Goal: Task Accomplishment & Management: Manage account settings

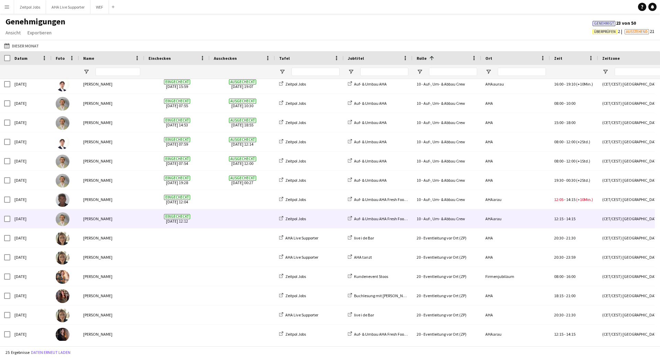
scroll to position [219, 0]
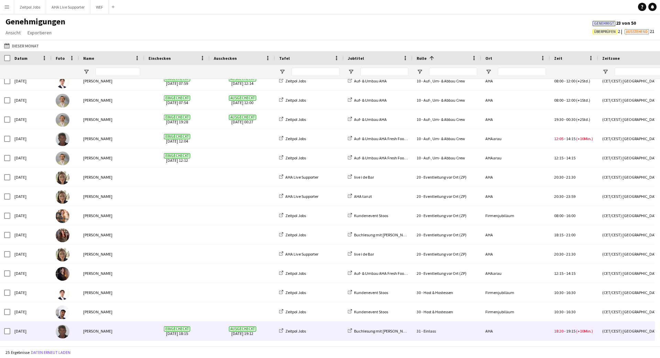
click at [173, 330] on span "Eingecheckt" at bounding box center [177, 329] width 26 height 5
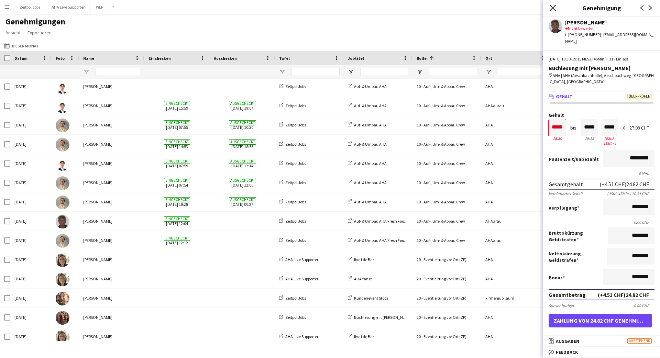
scroll to position [0, 0]
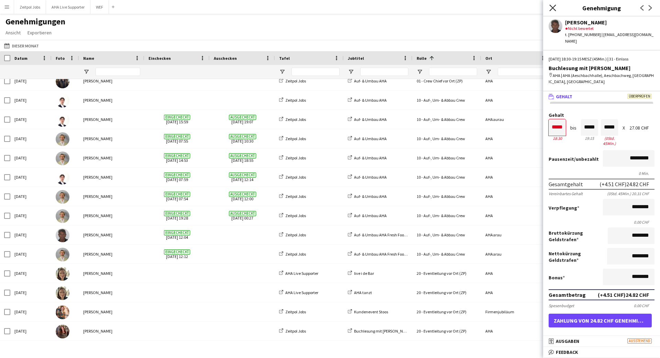
click at [554, 10] on icon "Pop-in schließen" at bounding box center [552, 7] width 7 height 7
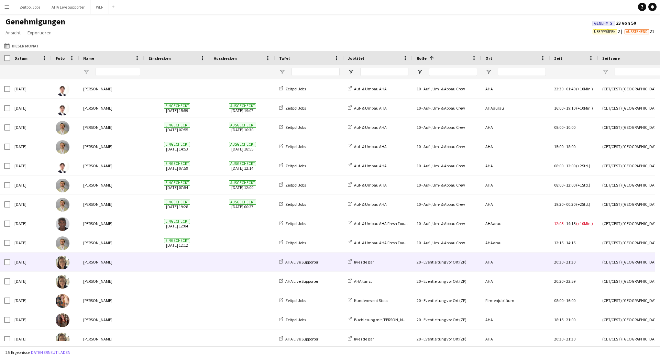
scroll to position [219, 0]
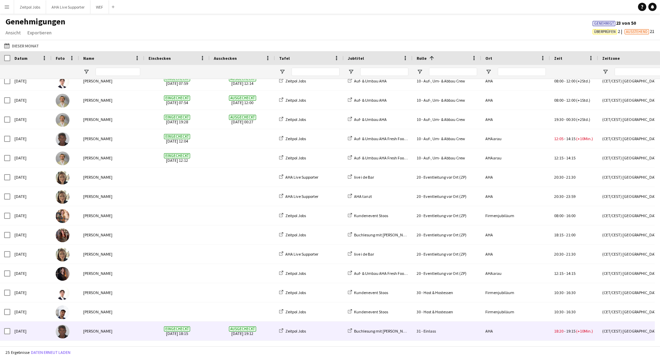
click at [477, 329] on div "31 - Einlass" at bounding box center [447, 331] width 69 height 19
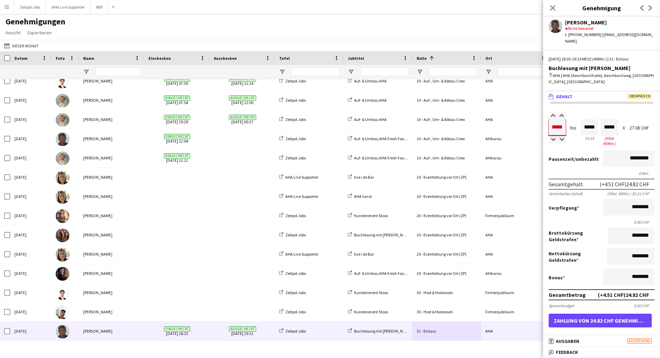
click at [562, 121] on input "*****" at bounding box center [557, 127] width 17 height 17
click at [565, 121] on input "*****" at bounding box center [557, 127] width 17 height 17
type input "*****"
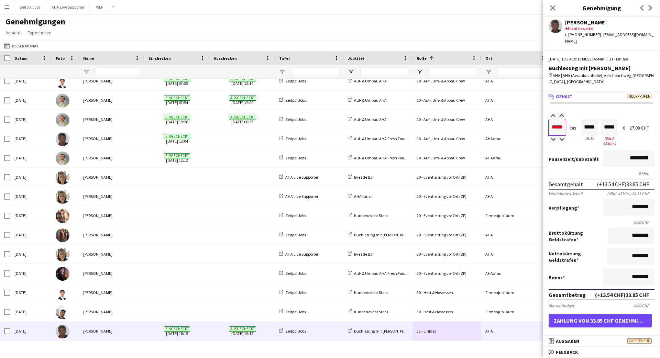
type input "*****"
click at [568, 150] on div "Pausenzeit /unbezahlt *********" at bounding box center [602, 159] width 106 height 18
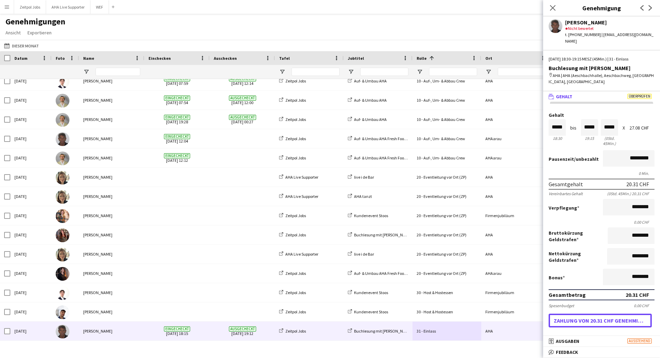
click at [593, 314] on button "Zahlung von 20.31 CHF genehmigen" at bounding box center [600, 321] width 103 height 14
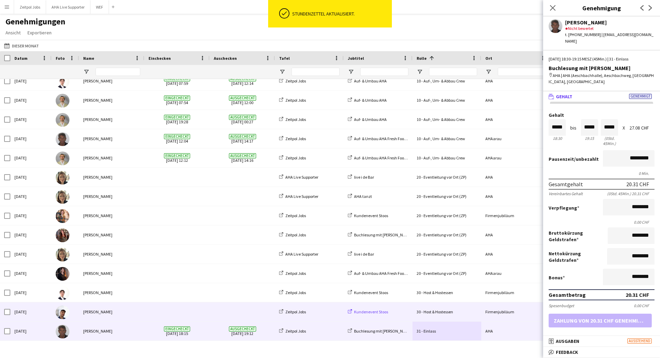
scroll to position [0, 48]
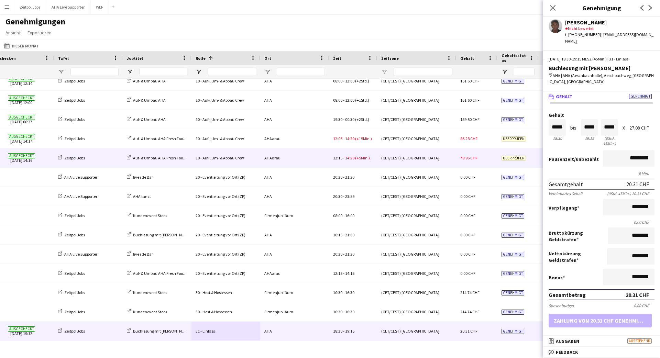
click at [351, 156] on span "14:20" at bounding box center [349, 157] width 9 height 5
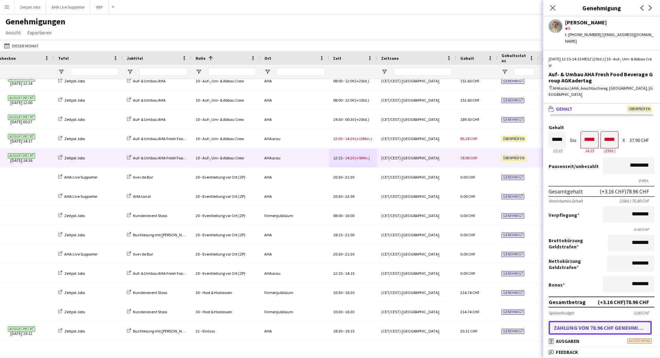
click at [575, 321] on button "Zahlung von 78.96 CHF genehmigen" at bounding box center [600, 328] width 103 height 14
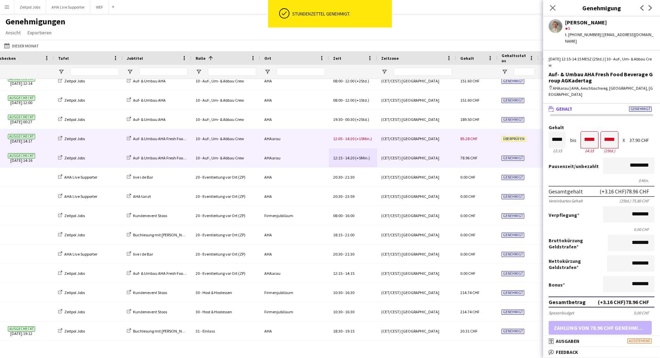
click at [353, 141] on span "14:20" at bounding box center [349, 138] width 9 height 5
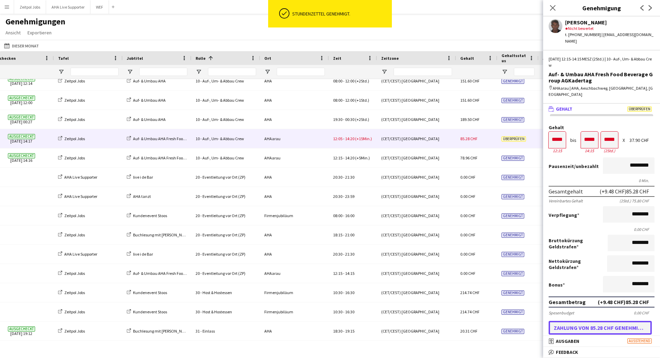
click at [575, 321] on button "Zahlung von 85.28 CHF genehmigen" at bounding box center [600, 328] width 103 height 14
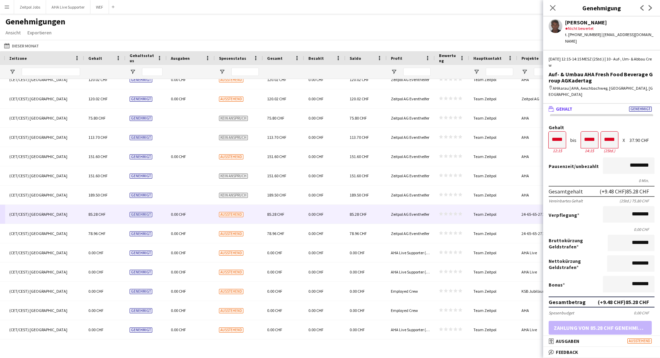
click at [557, 9] on div "Pop-in schließen" at bounding box center [552, 8] width 19 height 16
click at [555, 9] on icon "Pop-in schließen" at bounding box center [552, 7] width 7 height 7
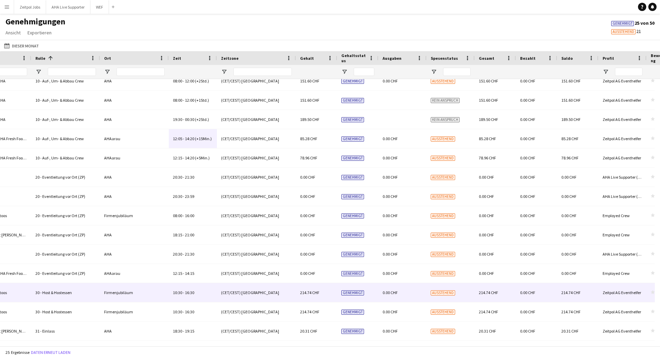
click at [408, 293] on div "0.00 CHF" at bounding box center [403, 292] width 48 height 19
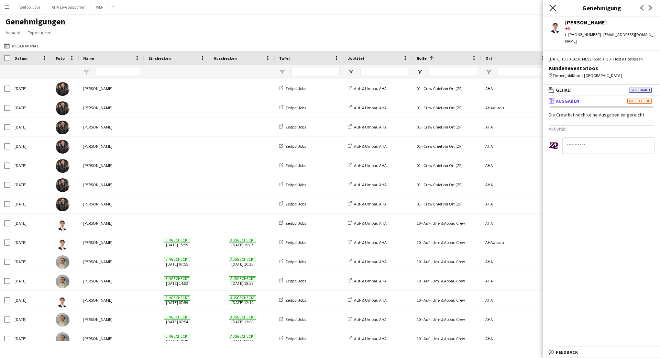
click at [554, 9] on icon "Pop-in schließen" at bounding box center [552, 7] width 7 height 7
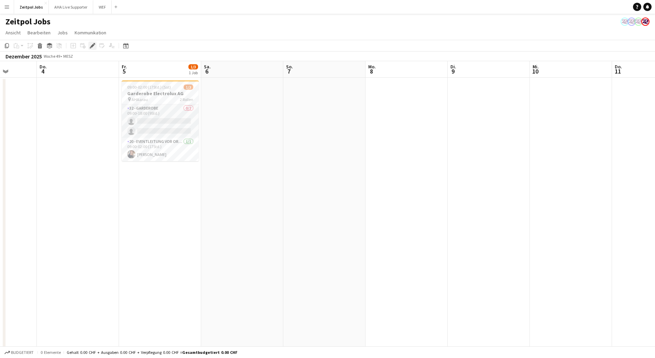
click at [91, 49] on div "Bearbeiten" at bounding box center [92, 46] width 8 height 8
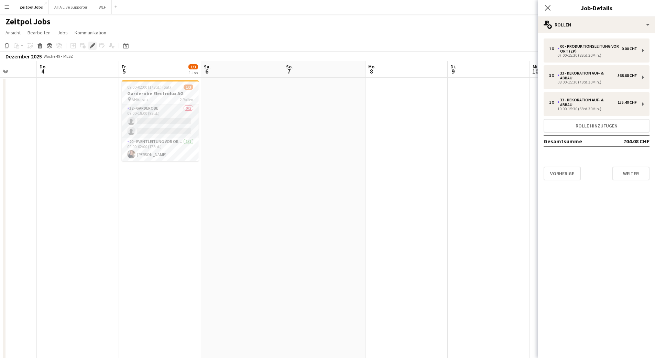
click at [94, 45] on icon "Bearbeiten" at bounding box center [93, 46] width 6 height 6
click at [159, 147] on app-card-role "20 - Eventleitung vor Ort (ZP) [DATE] 09:00-02:00 (17Std.) [PERSON_NAME]" at bounding box center [160, 149] width 77 height 23
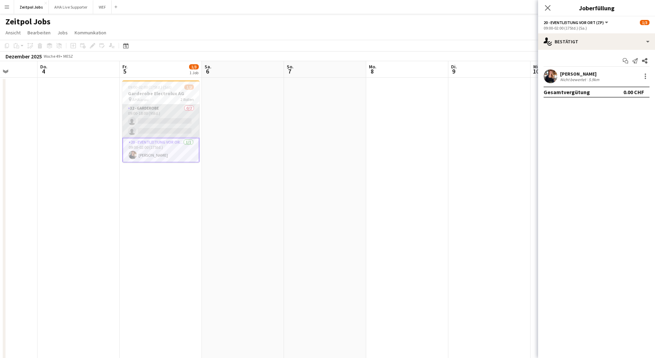
click at [151, 121] on app-card-role "32 - Garderobe 0/2 09:00-18:00 (9Std.) single-neutral-actions single-neutral-ac…" at bounding box center [160, 121] width 77 height 33
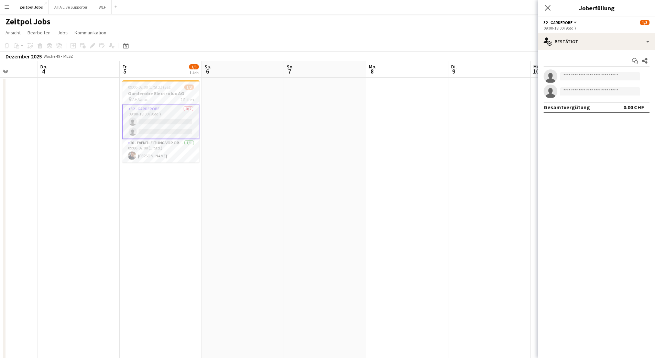
click at [151, 102] on div "pin AHAarau 2 Rollen" at bounding box center [160, 100] width 77 height 6
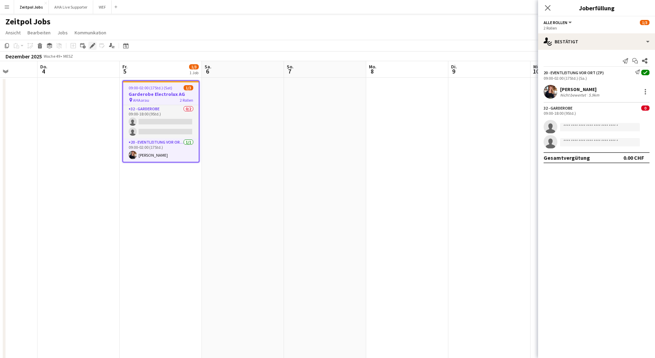
click at [90, 44] on icon "Bearbeiten" at bounding box center [93, 46] width 6 height 6
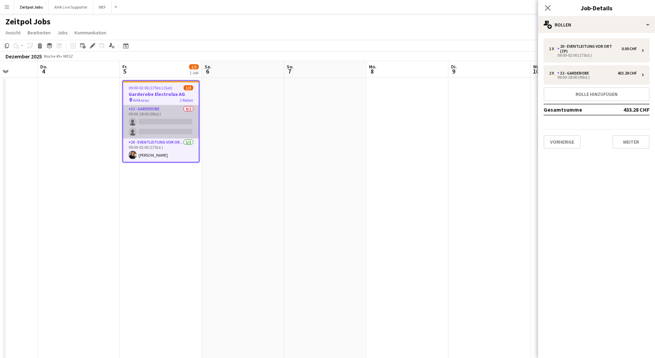
click at [165, 125] on app-card-role "32 - Garderobe 0/2 09:00-18:00 (9Std.) single-neutral-actions single-neutral-ac…" at bounding box center [161, 121] width 76 height 33
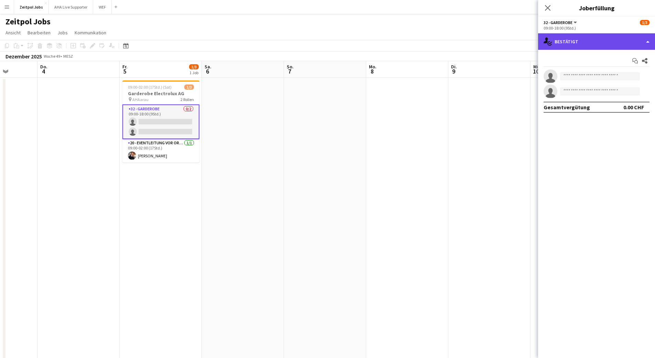
click at [648, 39] on div "single-neutral-actions-check-2 Bestätigt" at bounding box center [596, 41] width 117 height 17
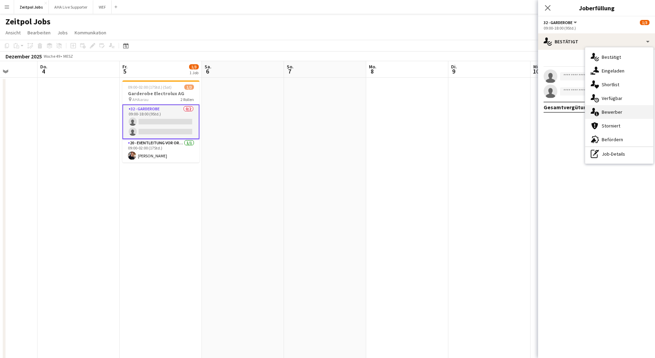
click at [614, 113] on span "Bewerber" at bounding box center [612, 112] width 21 height 6
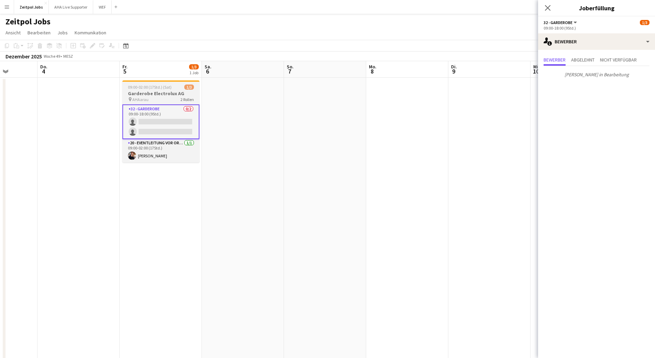
click at [140, 92] on h3 "Garderobe Electrolux AG" at bounding box center [160, 93] width 77 height 6
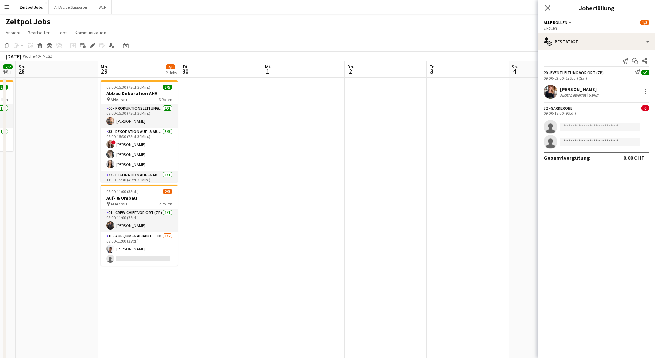
scroll to position [0, 181]
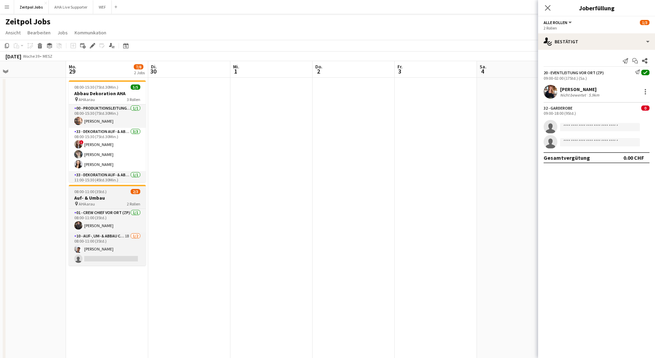
click at [110, 199] on h3 "Auf- & Umbau" at bounding box center [107, 198] width 77 height 6
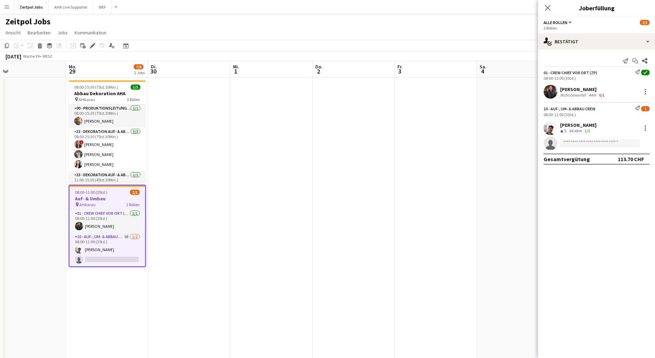
click at [336, 106] on app-date-cell at bounding box center [354, 221] width 82 height 286
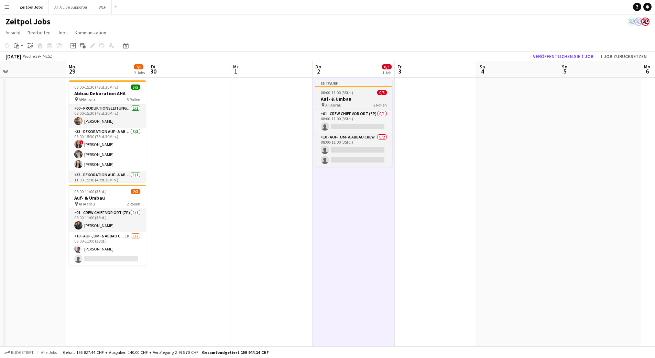
click at [342, 93] on span "08:00-11:00 (3Std.)" at bounding box center [337, 92] width 32 height 5
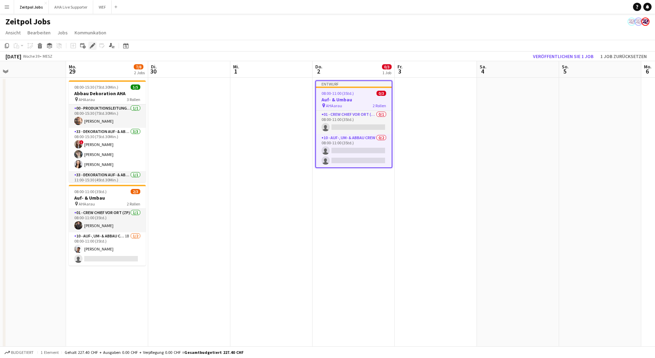
click at [91, 42] on div "Bearbeiten" at bounding box center [92, 46] width 8 height 8
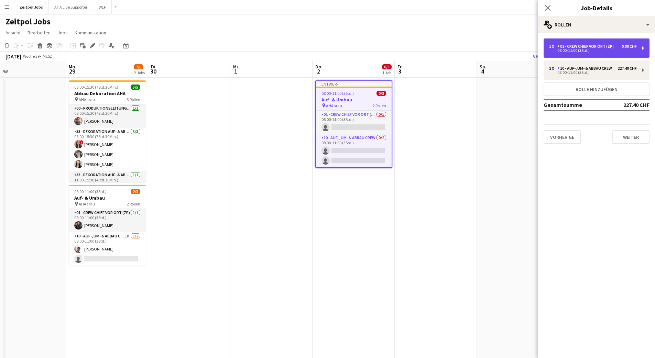
click at [593, 43] on div "1 x 01 - Crew Chief vor Ort (ZP) 0.00 CHF 08:00-11:00 (3Std.)" at bounding box center [597, 48] width 106 height 19
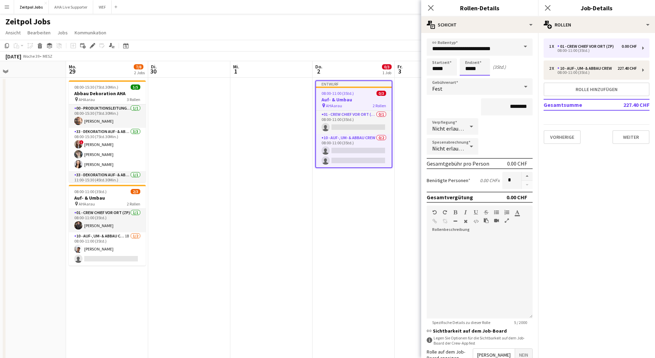
click at [472, 69] on input "*****" at bounding box center [475, 66] width 30 height 17
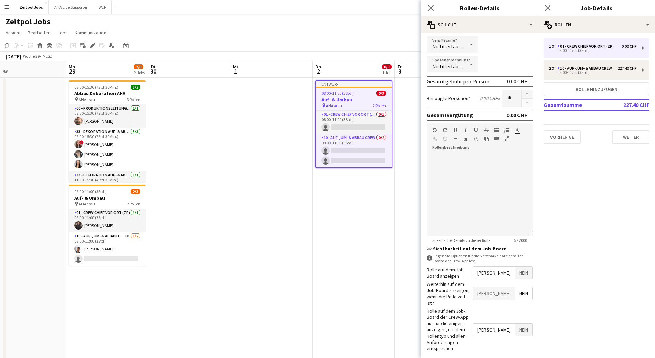
scroll to position [84, 0]
type input "*****"
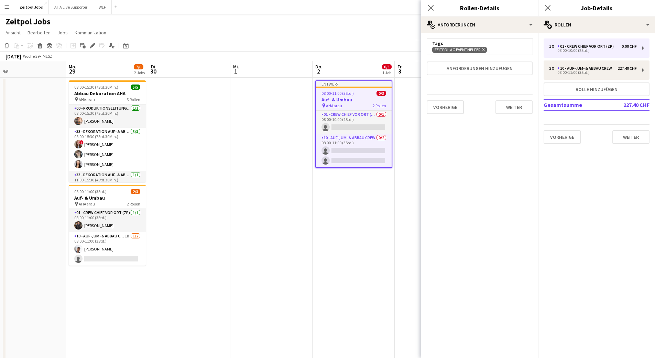
scroll to position [0, 0]
click at [513, 108] on button "Weiter" at bounding box center [513, 107] width 37 height 14
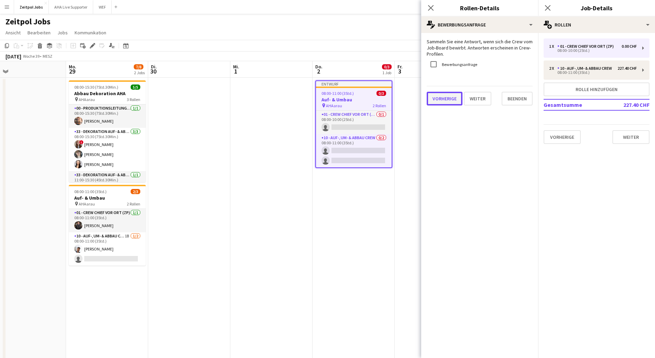
click at [458, 99] on button "Vorherige" at bounding box center [445, 99] width 36 height 14
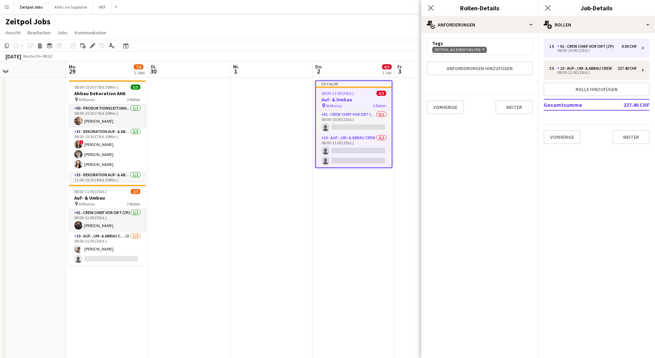
click at [515, 48] on div "Zeitpol AG Eventhelfer Entfernen" at bounding box center [479, 49] width 95 height 7
click at [520, 110] on button "Weiter" at bounding box center [513, 107] width 37 height 14
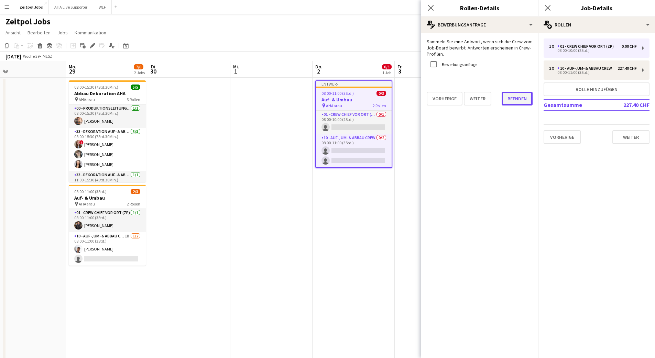
click at [519, 100] on button "Beenden" at bounding box center [517, 99] width 31 height 14
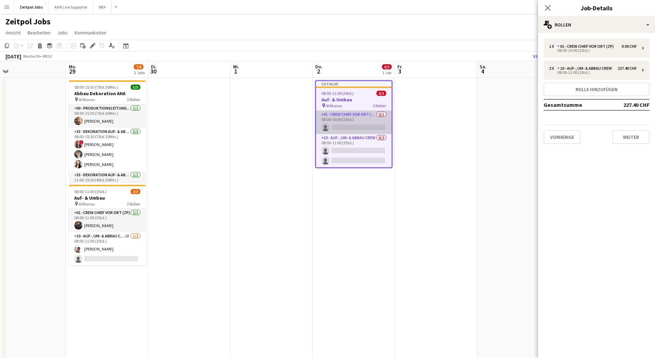
click at [361, 124] on app-card-role "01 - Crew Chief vor Ort (ZP) 0/1 08:00-10:00 (2Std.) single-neutral-actions" at bounding box center [354, 122] width 76 height 23
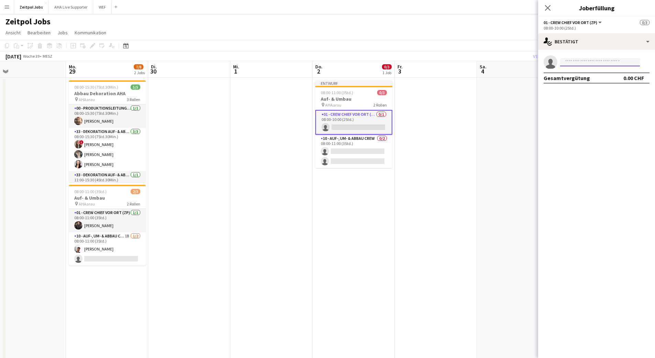
click at [592, 63] on input at bounding box center [600, 62] width 80 height 8
type input "*********"
click at [598, 80] on span "[PHONE_NUMBER]" at bounding box center [600, 83] width 69 height 6
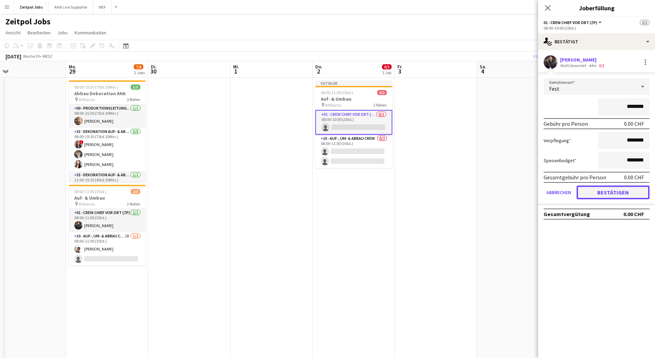
click at [600, 190] on button "Bestätigen" at bounding box center [613, 193] width 73 height 14
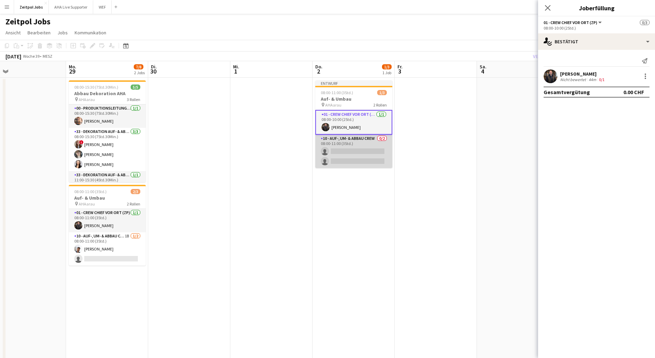
click at [354, 147] on app-card-role "10 - Auf-, Um- & Abbau Crew 0/2 08:00-11:00 (3Std.) single-neutral-actions sing…" at bounding box center [353, 151] width 77 height 33
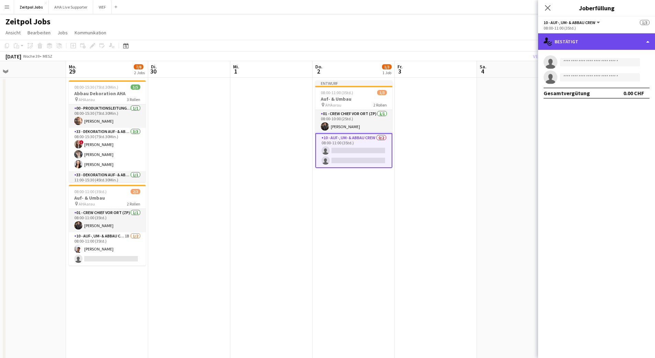
click at [568, 40] on div "single-neutral-actions-check-2 Bestätigt" at bounding box center [596, 41] width 117 height 17
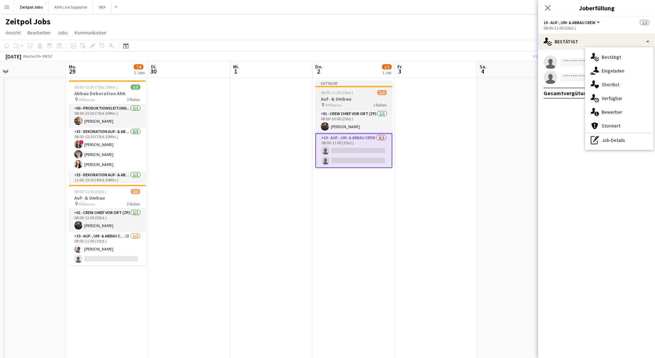
click at [340, 84] on div "Entwurf" at bounding box center [353, 83] width 77 height 6
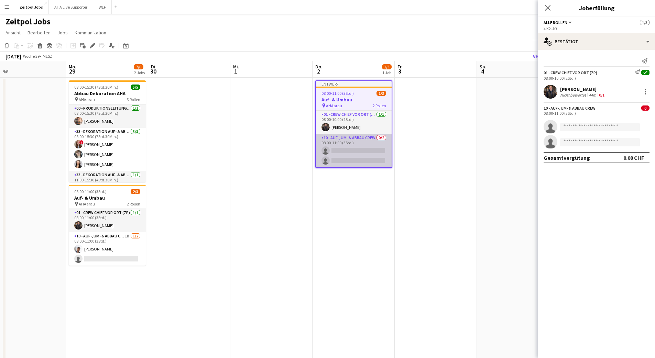
click at [345, 154] on app-card-role "10 - Auf-, Um- & Abbau Crew 0/2 08:00-11:00 (3Std.) single-neutral-actions sing…" at bounding box center [354, 150] width 76 height 33
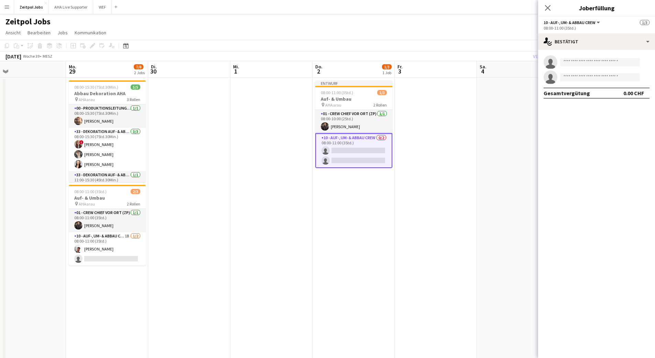
click at [570, 22] on span "10 - Auf-, Um- & Abbau Crew" at bounding box center [570, 22] width 52 height 5
click at [556, 29] on div "Alle Rollen 10 - Auf-, Um- & Abbau Crew" at bounding box center [578, 40] width 68 height 30
click at [558, 47] on li "10 - Auf-, Um- & Abbau Crew" at bounding box center [577, 46] width 57 height 6
click at [329, 83] on div "Entwurf" at bounding box center [353, 83] width 77 height 6
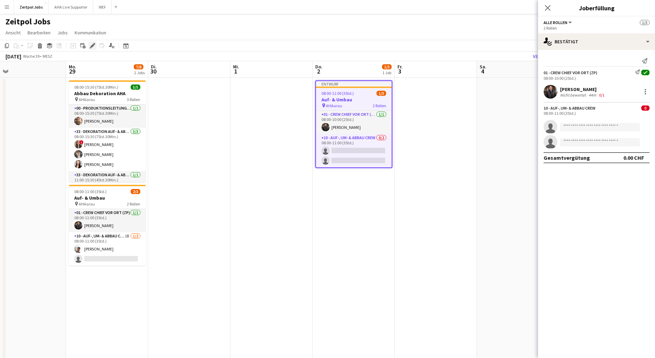
click at [90, 43] on div "Bearbeiten" at bounding box center [92, 46] width 8 height 8
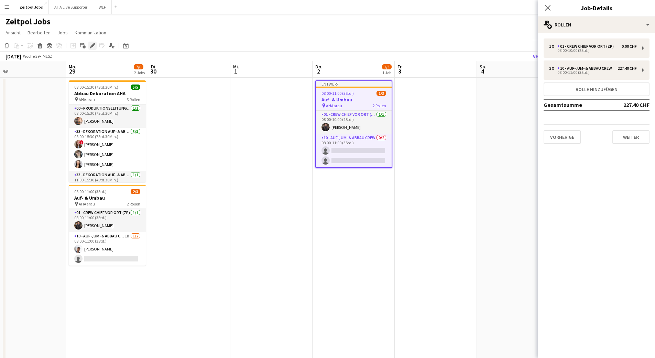
click at [92, 46] on icon at bounding box center [92, 46] width 4 height 4
click at [325, 101] on h3 "Auf- & Umbau" at bounding box center [354, 100] width 76 height 6
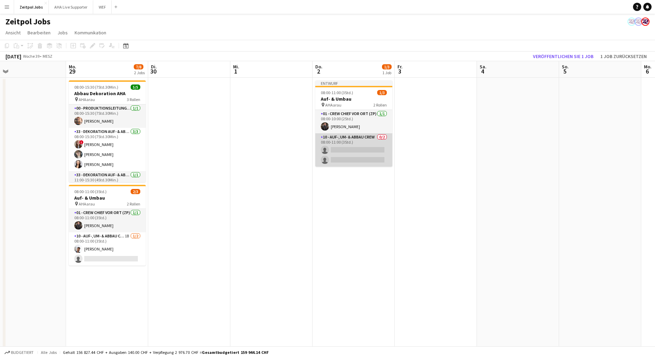
click at [343, 143] on app-card-role "10 - Auf-, Um- & Abbau Crew 0/2 08:00-11:00 (3Std.) single-neutral-actions sing…" at bounding box center [353, 149] width 77 height 33
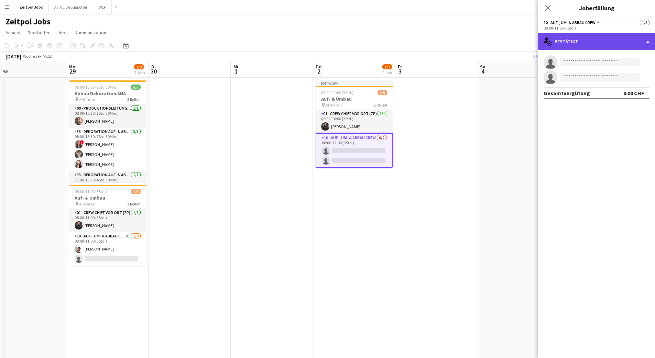
click at [592, 37] on div "single-neutral-actions-check-2 Bestätigt" at bounding box center [596, 41] width 117 height 17
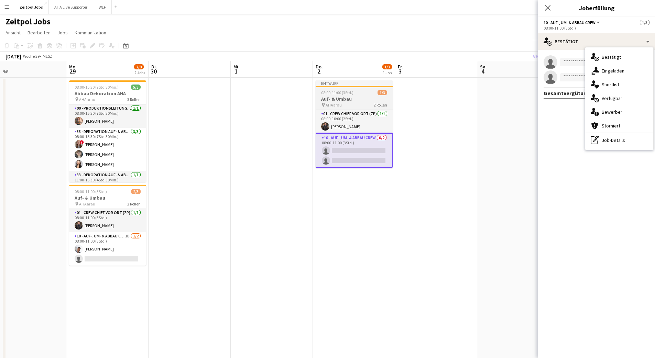
click at [336, 86] on div at bounding box center [354, 86] width 77 height 1
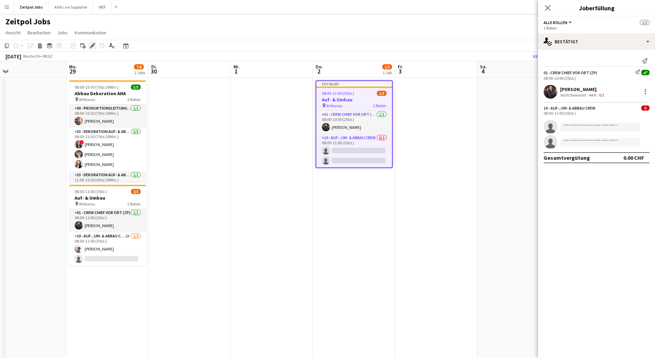
click at [91, 46] on icon at bounding box center [92, 46] width 4 height 4
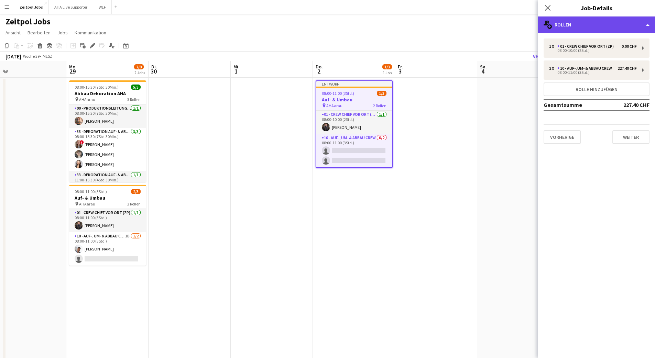
click at [579, 22] on div "multiple-users-add Rollen" at bounding box center [596, 25] width 117 height 17
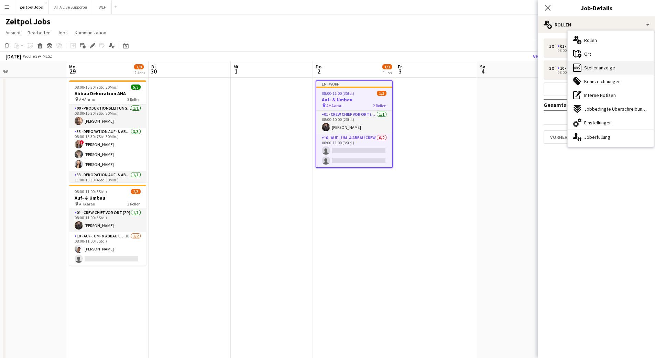
click at [593, 68] on span "Stellenanzeige" at bounding box center [599, 68] width 31 height 6
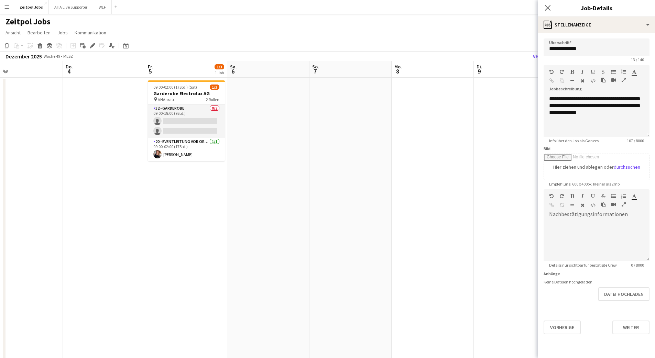
scroll to position [0, 183]
click at [191, 89] on span "09:00-02:00 (17Std.) (Sat)" at bounding box center [176, 87] width 44 height 5
type input "**********"
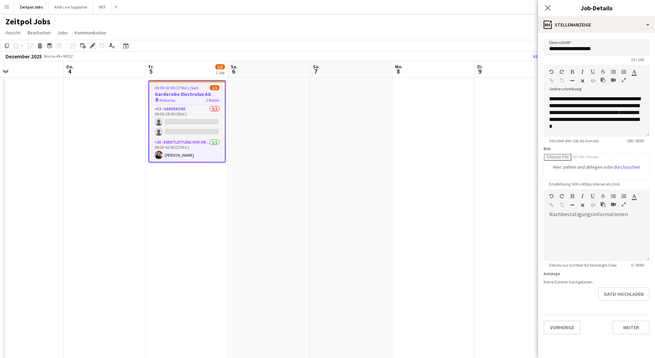
click at [93, 44] on icon "Bearbeiten" at bounding box center [93, 46] width 6 height 6
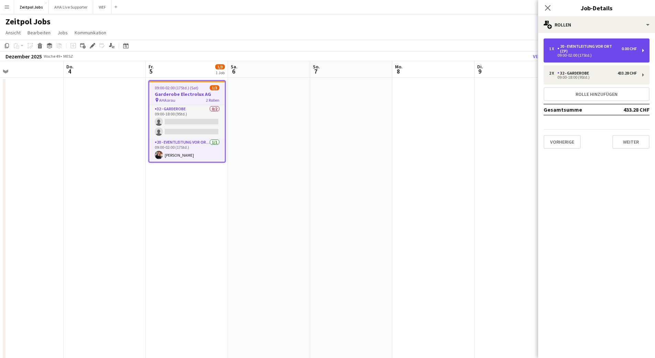
click at [562, 58] on div "1 x 20 - Eventleitung vor Ort (ZP) 0.00 CHF 09:00-02:00 (17Std.)" at bounding box center [597, 51] width 106 height 24
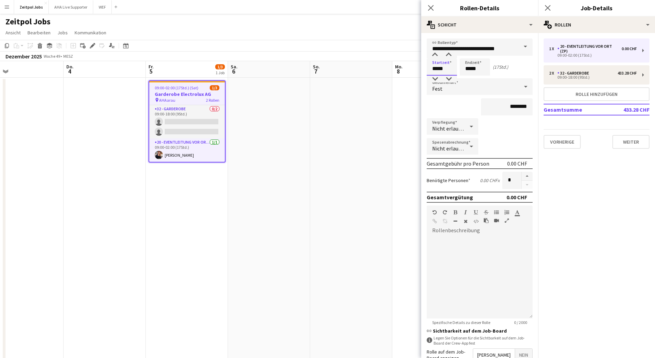
click at [452, 69] on input "*****" at bounding box center [442, 66] width 30 height 17
type input "*****"
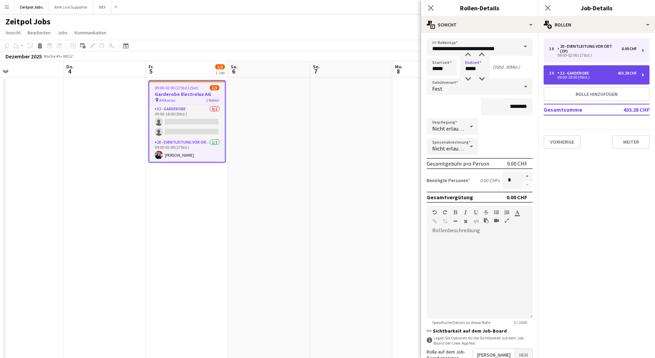
click at [578, 76] on div "09:00-18:00 (9Std.)" at bounding box center [593, 77] width 88 height 3
type input "**********"
type input "*****"
type input "*********"
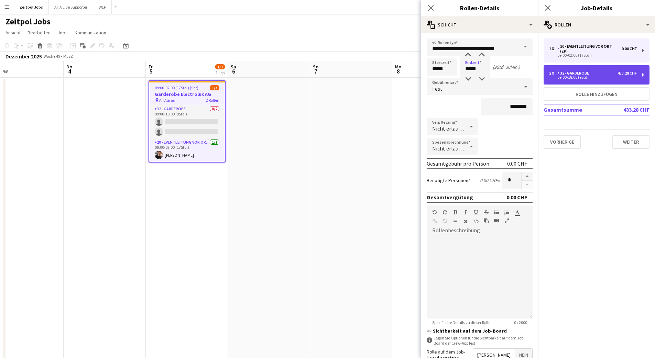
type input "*"
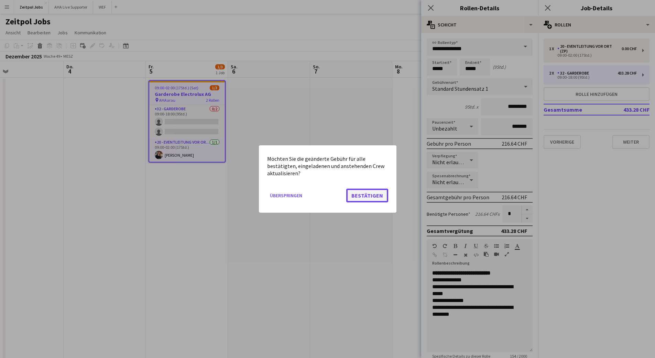
click at [368, 195] on button "Bestätigen" at bounding box center [367, 196] width 42 height 14
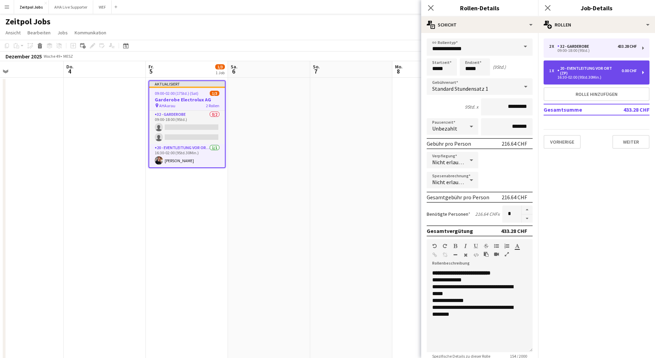
click at [625, 72] on div "0.00 CHF" at bounding box center [629, 70] width 15 height 5
type input "**********"
type input "*****"
type input "********"
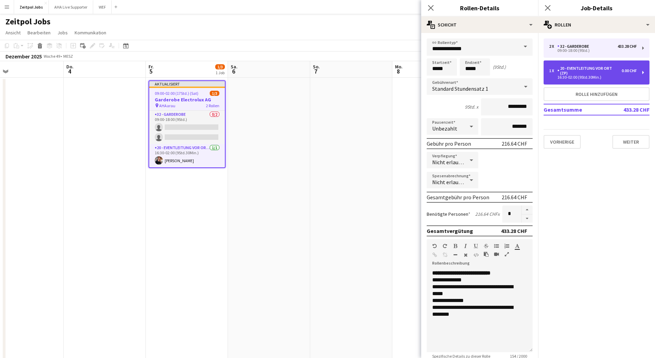
type input "*"
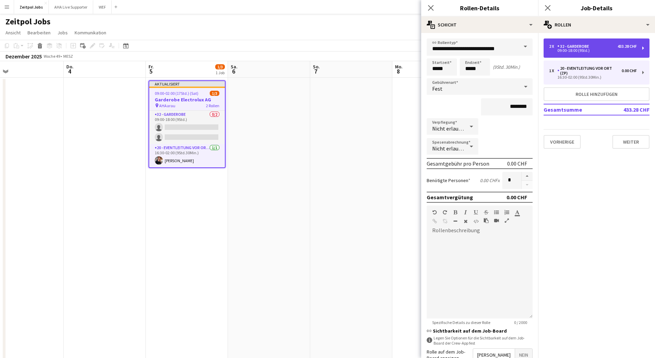
click at [581, 52] on div "09:00-18:00 (9Std.)" at bounding box center [593, 50] width 88 height 3
type input "**********"
type input "*****"
type input "*********"
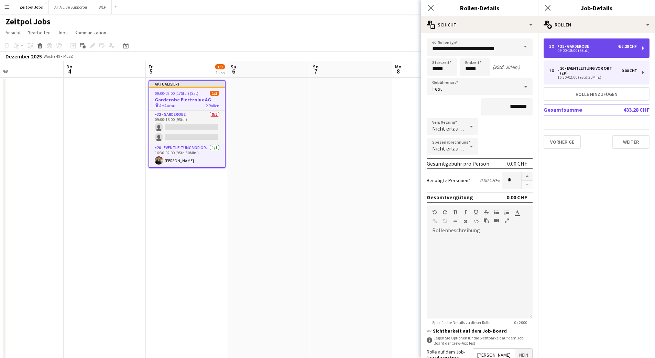
type input "*"
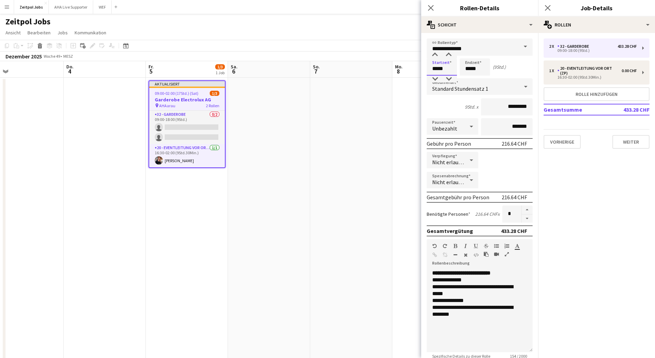
drag, startPoint x: 447, startPoint y: 69, endPoint x: 411, endPoint y: 68, distance: 36.1
click at [411, 68] on body "Menü Tafeln Tafeln Tafeln Alle Jobs Status Belegschaft Belegschaft Meine Belegs…" at bounding box center [327, 188] width 655 height 376
type input "*****"
click at [504, 163] on div "Verpflegung Nicht erlauben" at bounding box center [480, 160] width 106 height 17
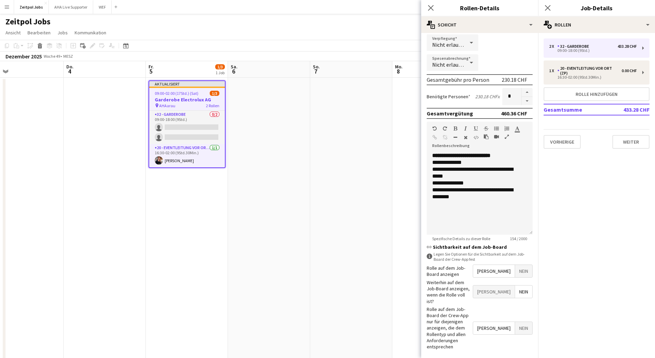
scroll to position [17, 0]
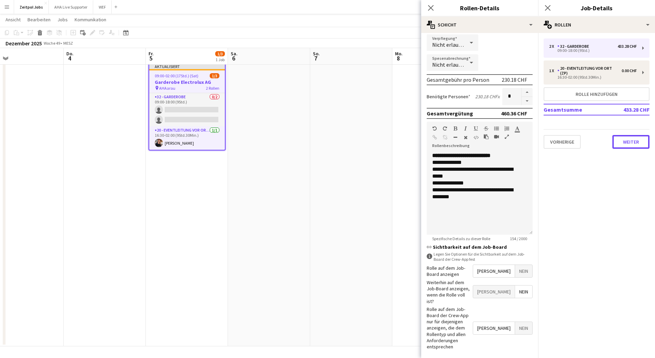
click at [638, 143] on button "Weiter" at bounding box center [630, 142] width 37 height 14
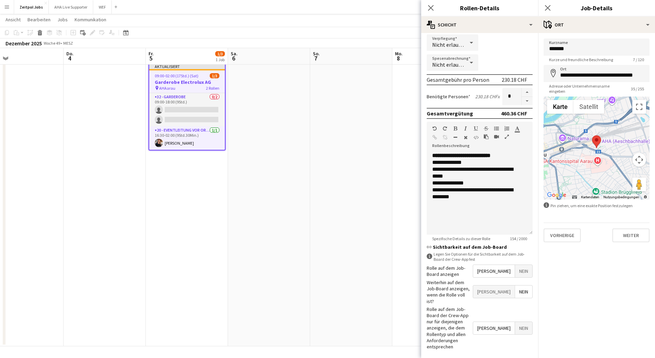
click at [340, 128] on app-date-cell at bounding box center [351, 203] width 82 height 286
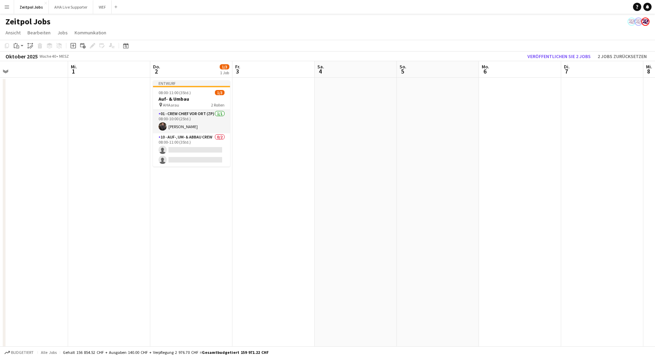
scroll to position [0, 206]
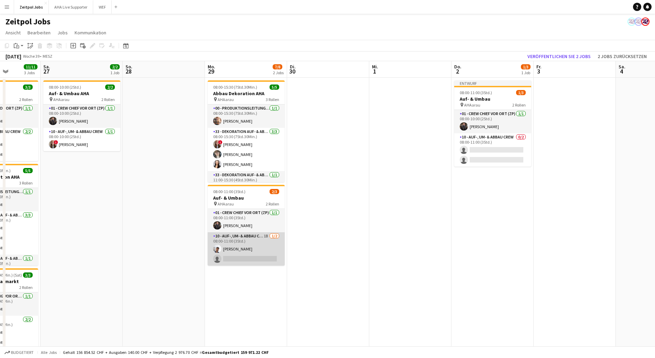
click at [260, 254] on app-card-role "10 - Auf-, Um- & Abbau Crew 1B [DATE] 08:00-11:00 (3Std.) [PERSON_NAME] single-…" at bounding box center [246, 248] width 77 height 33
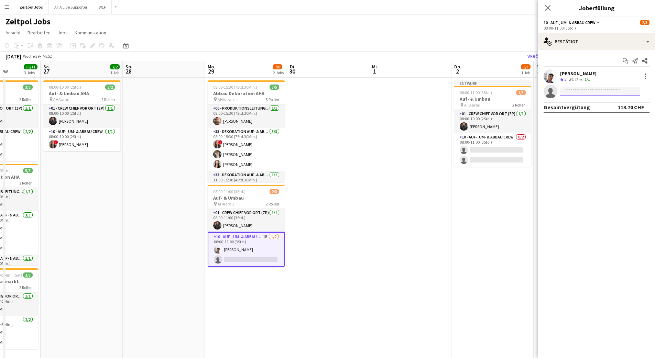
click at [613, 92] on input at bounding box center [600, 91] width 80 height 8
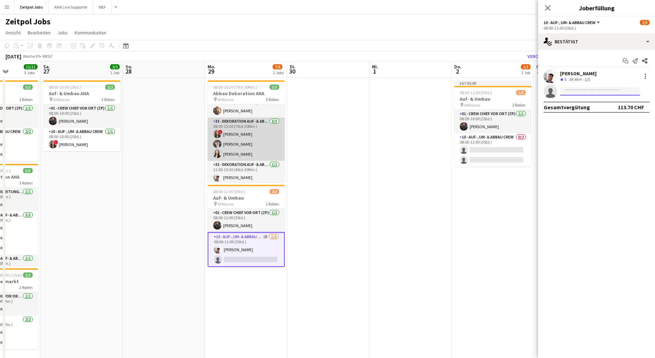
scroll to position [12, 0]
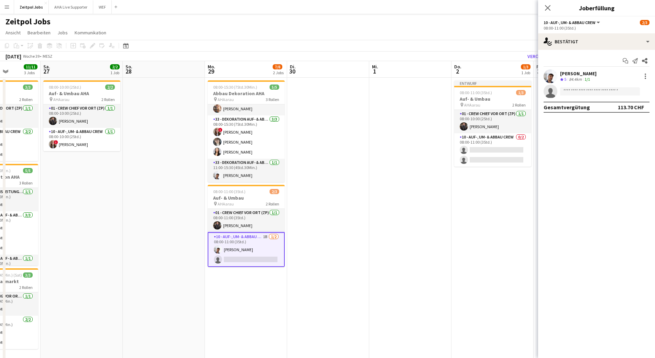
click at [259, 261] on app-card-role "10 - Auf-, Um- & Abbau Crew 1B [DATE] 08:00-11:00 (3Std.) [PERSON_NAME] single-…" at bounding box center [246, 249] width 77 height 35
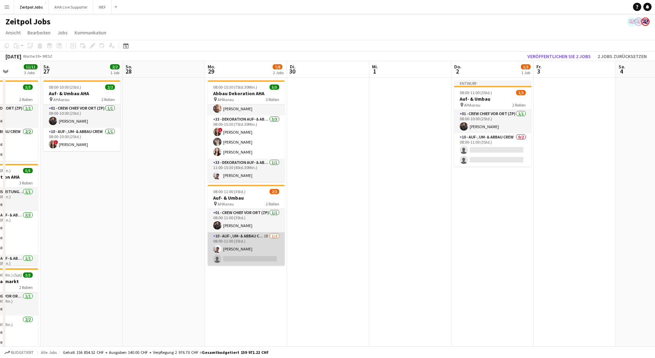
click at [252, 258] on app-card-role "10 - Auf-, Um- & Abbau Crew 1B [DATE] 08:00-11:00 (3Std.) [PERSON_NAME] single-…" at bounding box center [246, 248] width 77 height 33
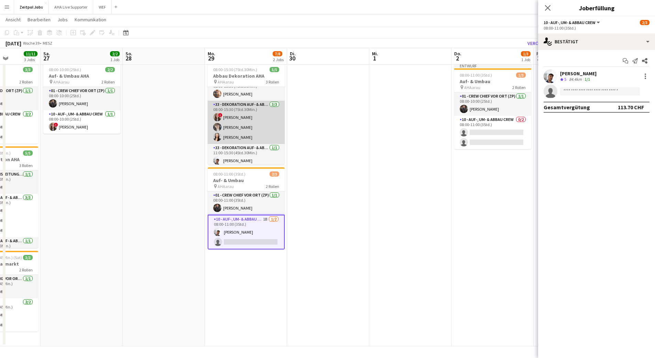
scroll to position [4, 0]
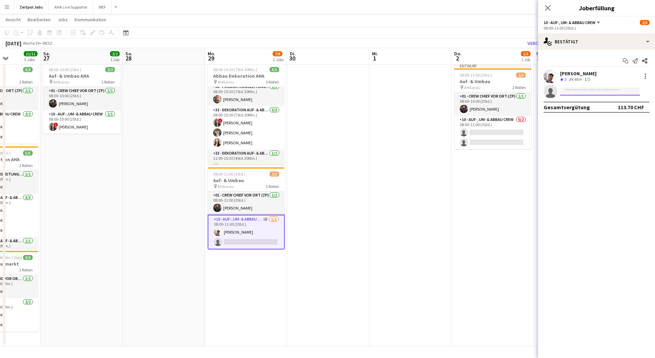
click at [593, 92] on input at bounding box center [600, 91] width 80 height 8
type input "*****"
click at [586, 105] on span "[PERSON_NAME][EMAIL_ADDRESS][DOMAIN_NAME]" at bounding box center [600, 107] width 69 height 6
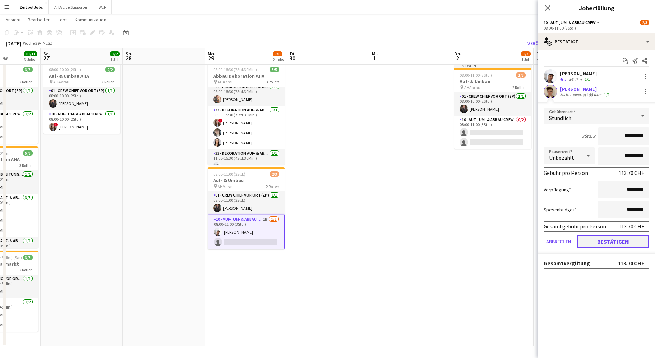
click at [616, 246] on button "Bestätigen" at bounding box center [613, 242] width 73 height 14
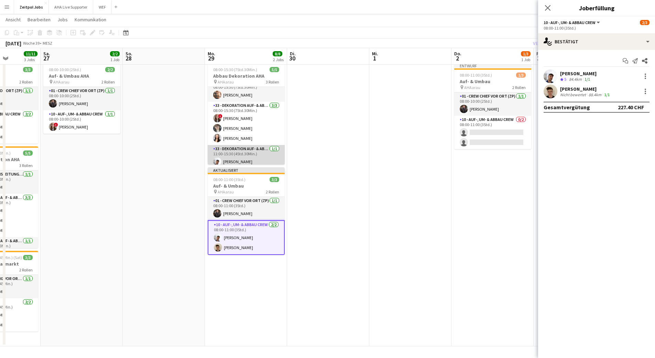
scroll to position [12, 0]
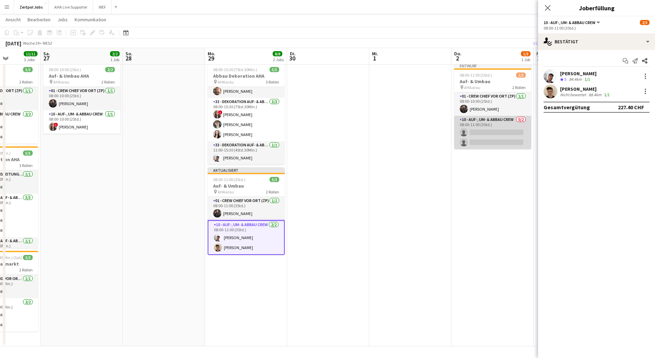
click at [503, 142] on app-card-role "10 - Auf-, Um- & Abbau Crew 0/2 08:00-11:00 (3Std.) single-neutral-actions sing…" at bounding box center [492, 132] width 77 height 33
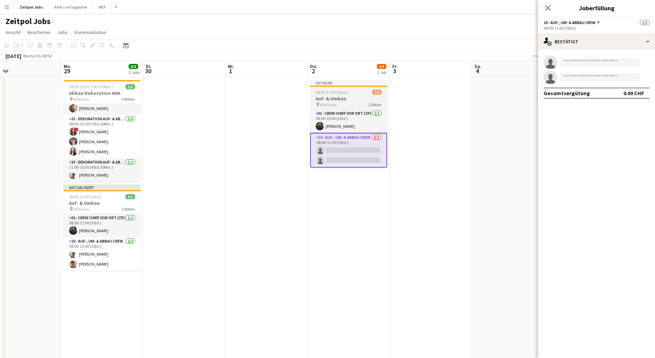
scroll to position [0, 0]
click at [334, 83] on div "Entwurf" at bounding box center [348, 83] width 77 height 6
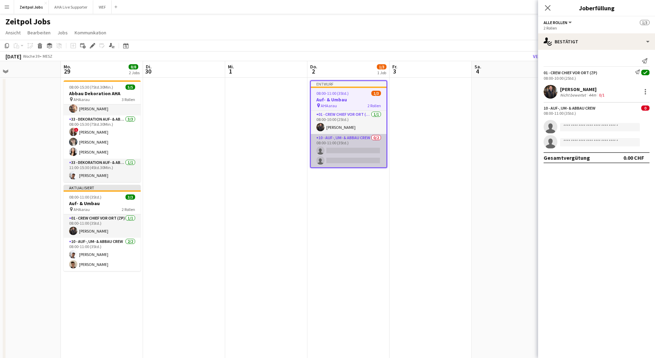
click at [354, 159] on app-card-role "10 - Auf-, Um- & Abbau Crew 0/2 08:00-11:00 (3Std.) single-neutral-actions sing…" at bounding box center [349, 150] width 76 height 33
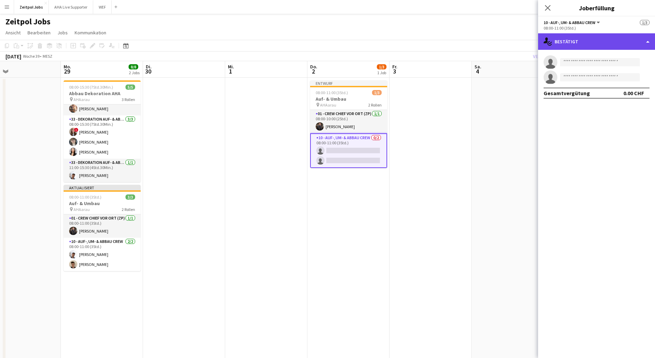
click at [584, 42] on div "single-neutral-actions-check-2 Bestätigt" at bounding box center [596, 41] width 117 height 17
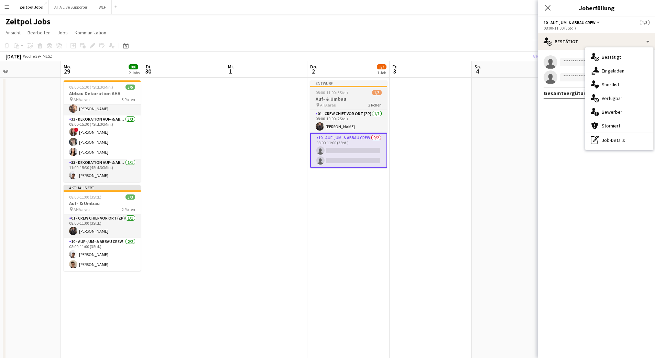
click at [341, 93] on span "08:00-11:00 (3Std.)" at bounding box center [332, 92] width 32 height 5
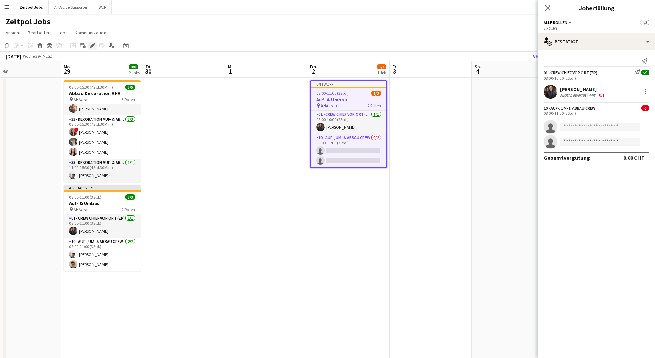
click at [91, 45] on icon "Bearbeiten" at bounding box center [93, 46] width 6 height 6
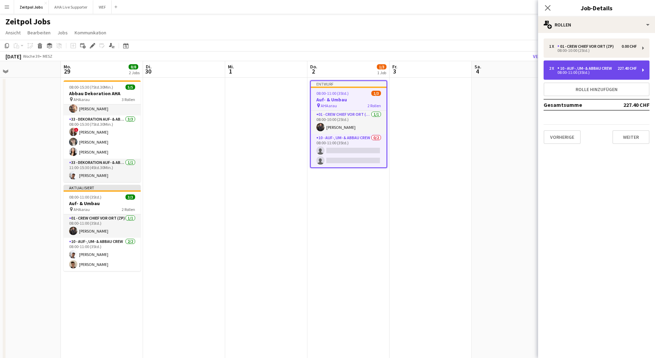
click at [566, 74] on div "08:00-11:00 (3Std.)" at bounding box center [593, 72] width 88 height 3
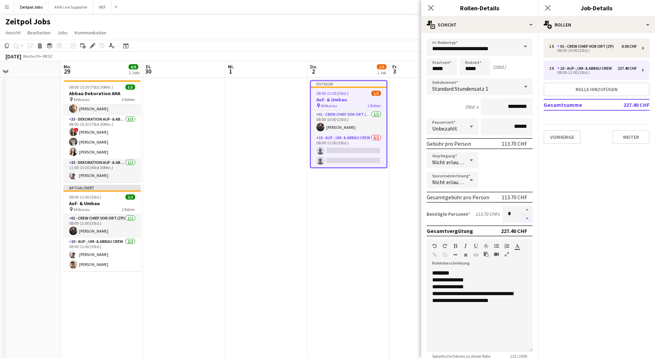
click at [522, 218] on button "button" at bounding box center [527, 219] width 11 height 9
type input "*"
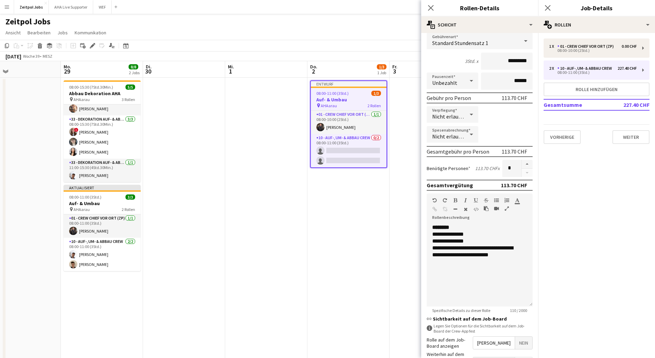
scroll to position [118, 0]
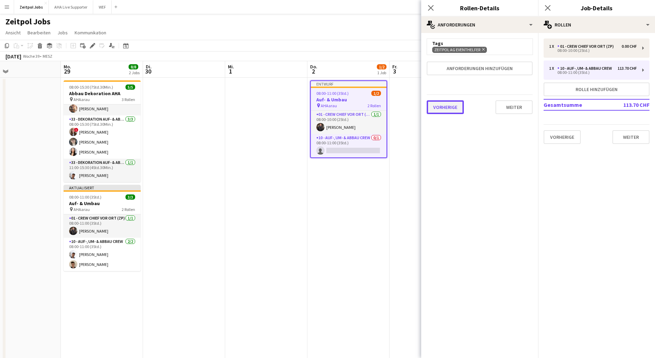
click at [447, 110] on button "Vorherige" at bounding box center [445, 107] width 37 height 14
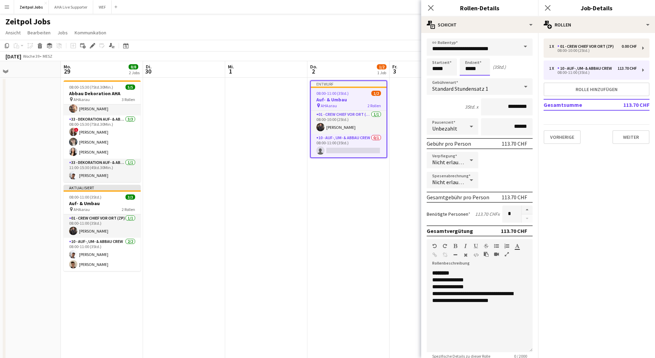
click at [470, 68] on input "*****" at bounding box center [475, 66] width 30 height 17
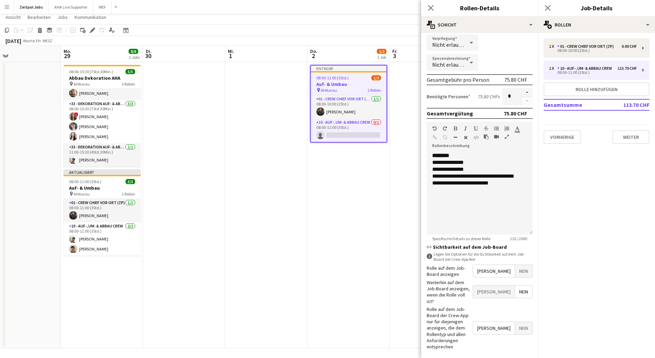
scroll to position [17, 0]
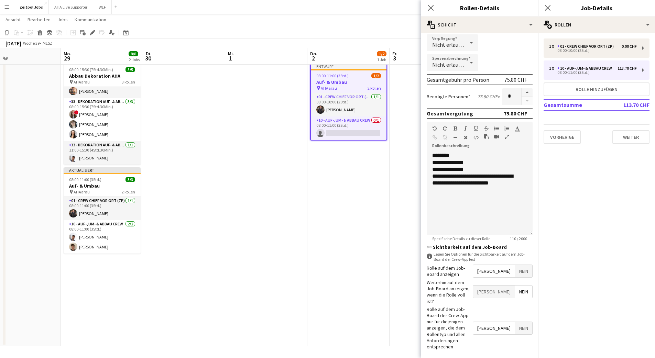
type input "*****"
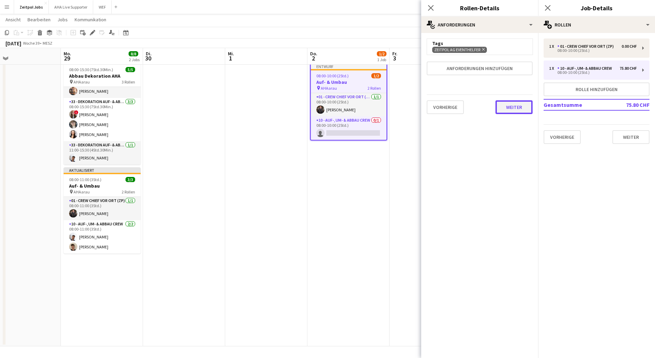
click at [513, 110] on button "Weiter" at bounding box center [513, 107] width 37 height 14
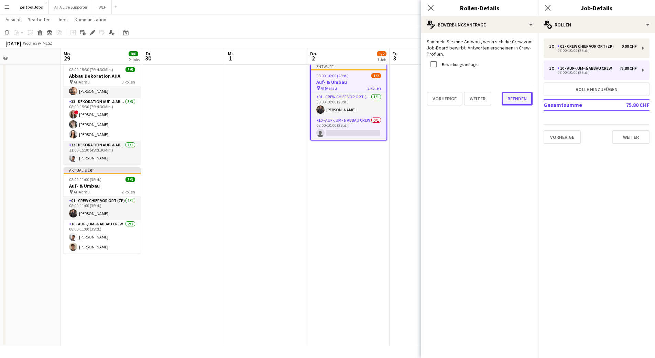
click at [506, 95] on button "Beenden" at bounding box center [517, 99] width 31 height 14
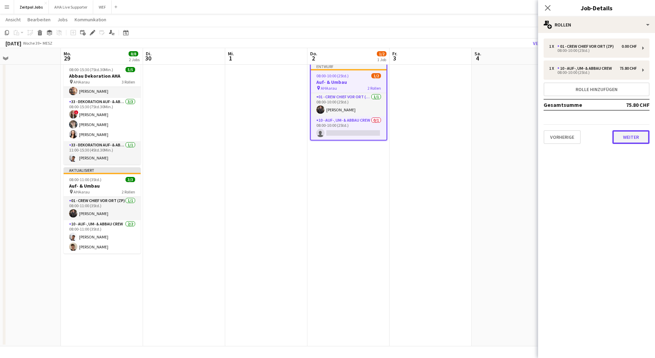
click at [639, 133] on button "Weiter" at bounding box center [630, 137] width 37 height 14
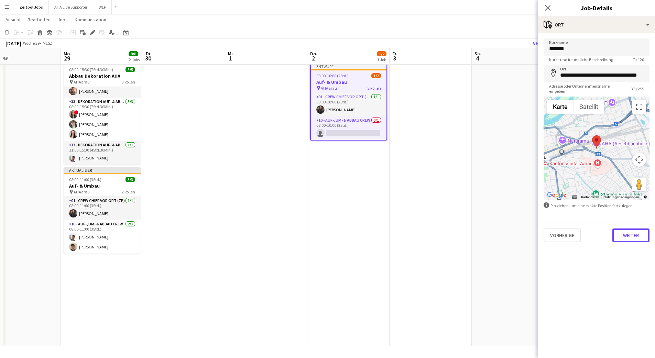
click at [635, 236] on button "Weiter" at bounding box center [630, 236] width 37 height 14
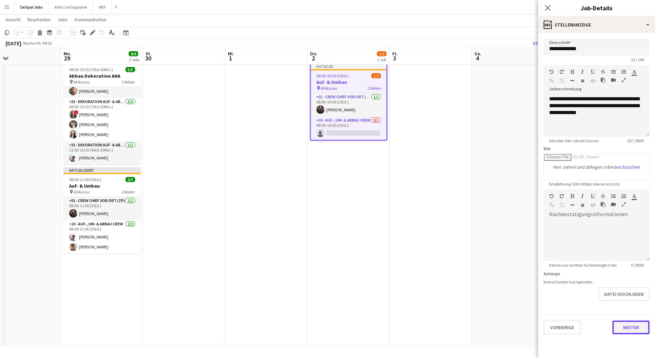
click at [635, 327] on button "Weiter" at bounding box center [630, 328] width 37 height 14
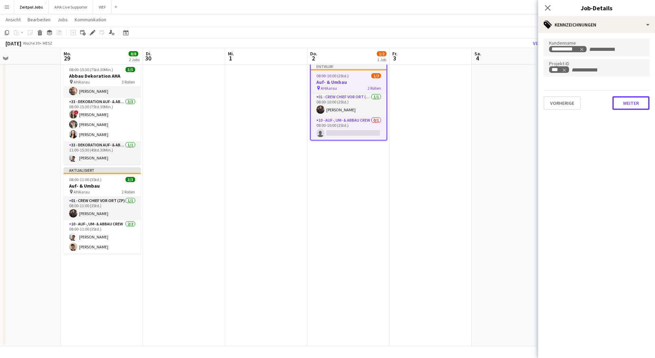
click at [625, 103] on button "Weiter" at bounding box center [630, 103] width 37 height 14
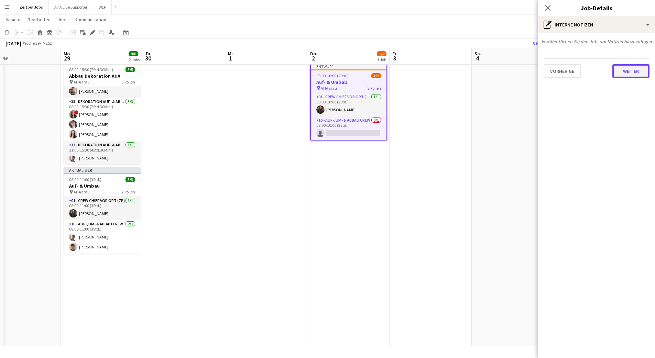
click at [642, 73] on button "Weiter" at bounding box center [630, 71] width 37 height 14
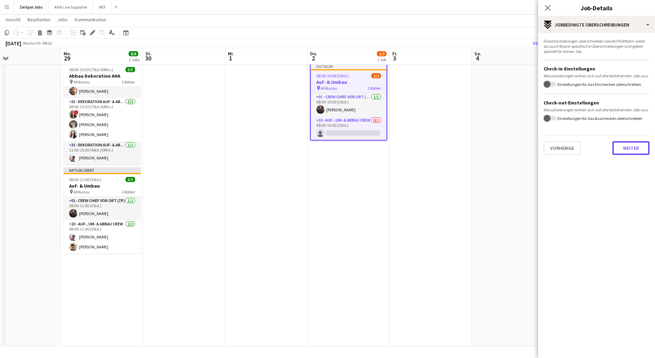
click at [630, 157] on div "Diese Einstellungen überschreiben sowohl Plattform-weite als auch Board-spezifi…" at bounding box center [596, 97] width 117 height 128
click at [630, 148] on button "Weiter" at bounding box center [630, 148] width 37 height 14
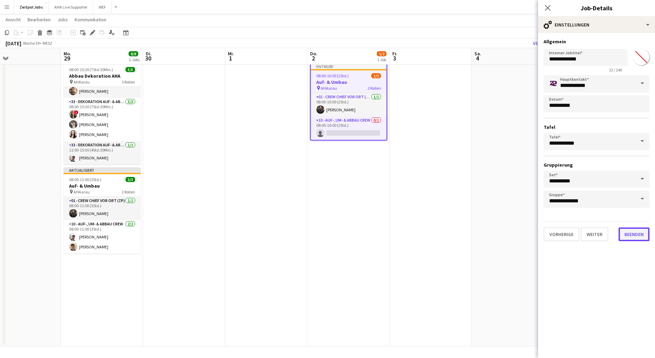
click at [630, 233] on button "Beenden" at bounding box center [634, 235] width 31 height 14
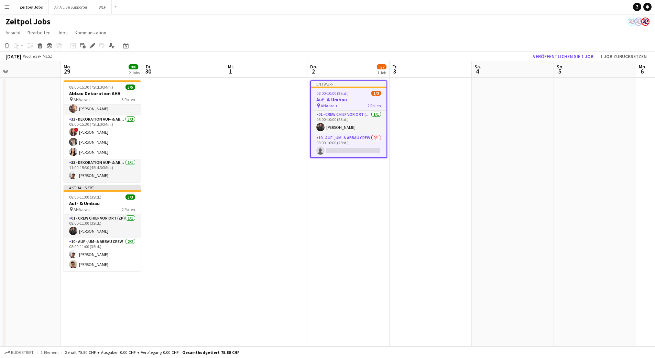
click at [335, 84] on div "Entwurf" at bounding box center [349, 84] width 76 height 6
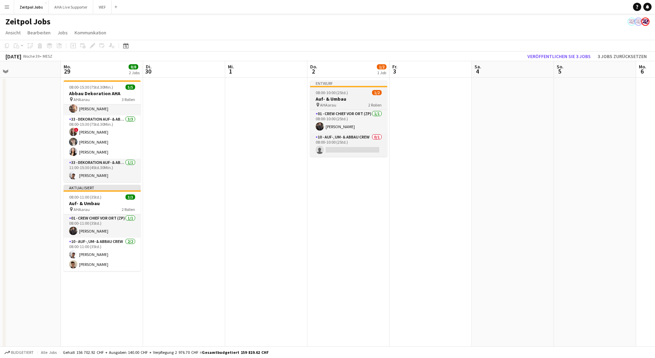
click at [335, 83] on div "Entwurf" at bounding box center [348, 83] width 77 height 6
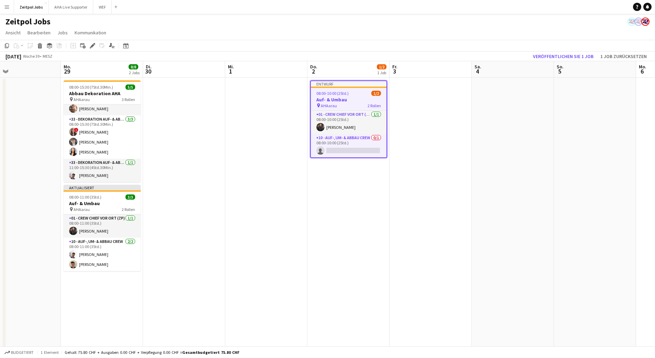
click at [509, 108] on app-date-cell at bounding box center [513, 221] width 82 height 286
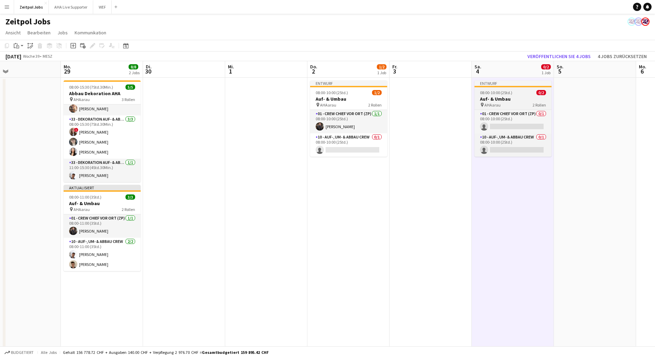
click at [496, 82] on div "Entwurf" at bounding box center [512, 83] width 77 height 6
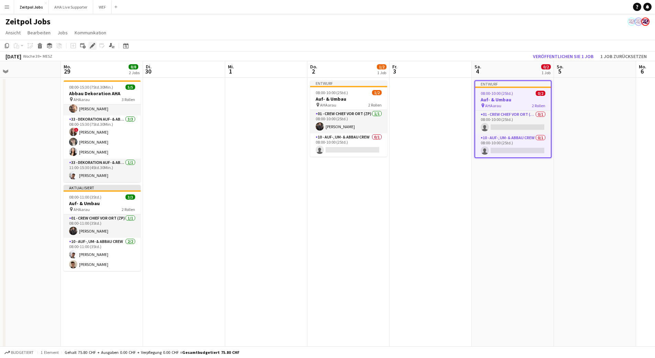
click at [93, 44] on icon at bounding box center [92, 46] width 4 height 4
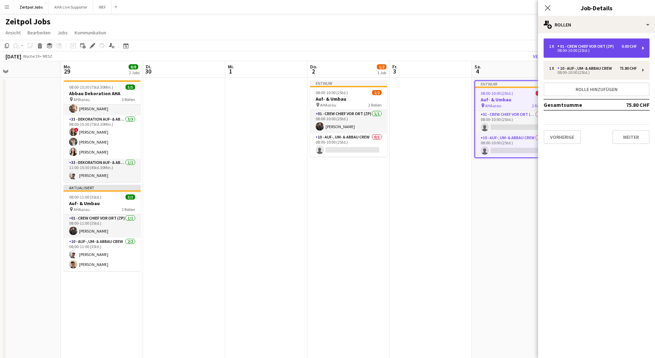
click at [581, 47] on div "01 - Crew Chief vor Ort (ZP)" at bounding box center [586, 46] width 59 height 5
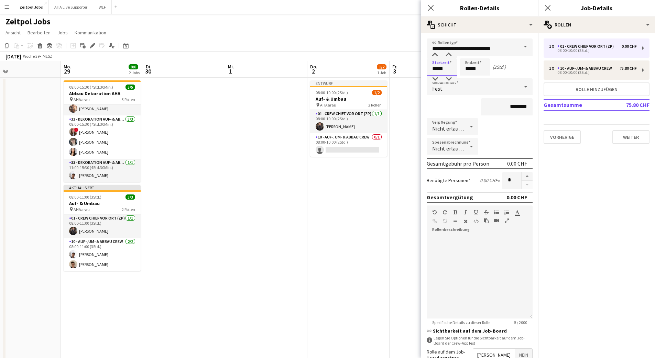
drag, startPoint x: 447, startPoint y: 69, endPoint x: 419, endPoint y: 67, distance: 27.9
click at [422, 68] on form "**********" at bounding box center [479, 256] width 117 height 434
type input "*****"
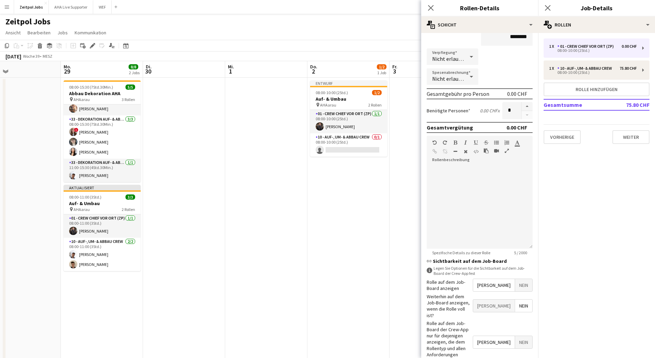
scroll to position [84, 0]
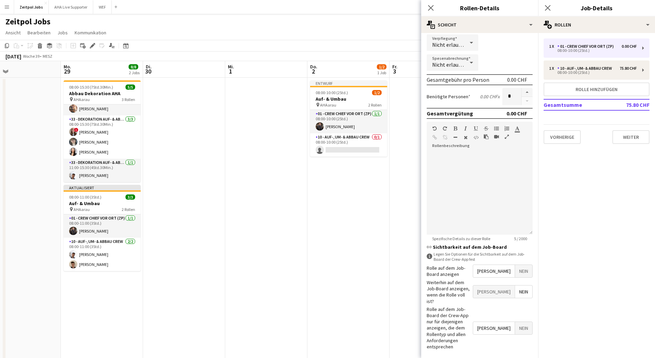
type input "*****"
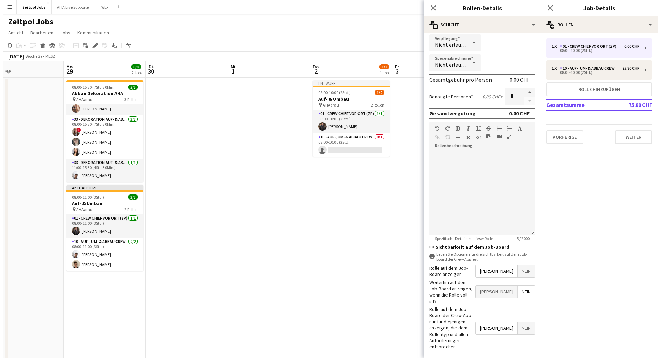
scroll to position [0, 0]
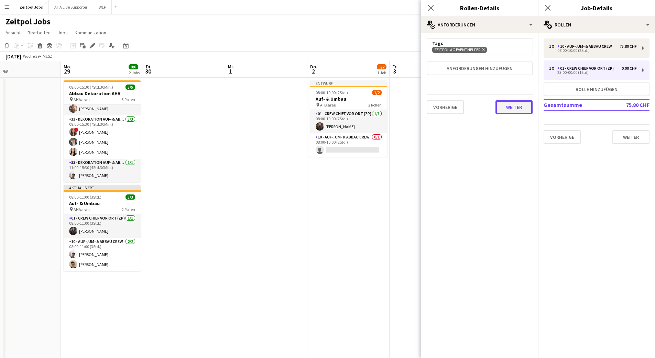
click at [510, 109] on button "Weiter" at bounding box center [513, 107] width 37 height 14
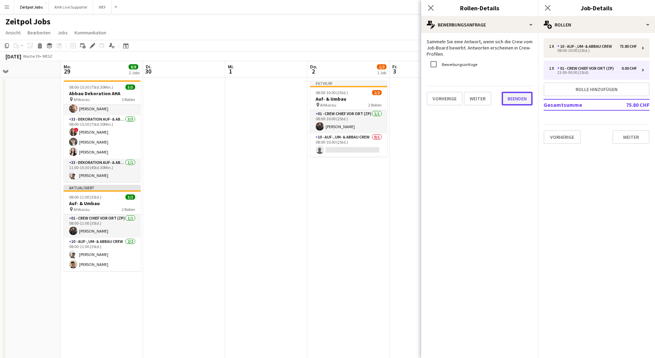
click at [510, 101] on button "Beenden" at bounding box center [517, 99] width 31 height 14
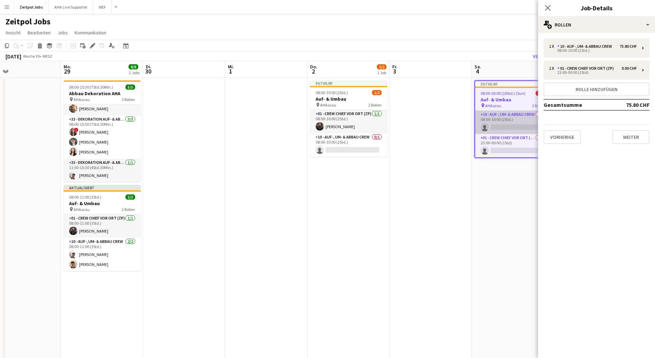
click at [499, 129] on app-card-role "10 - Auf-, Um- & Abbau Crew 0/1 08:00-10:00 (2Std.) single-neutral-actions" at bounding box center [513, 122] width 76 height 23
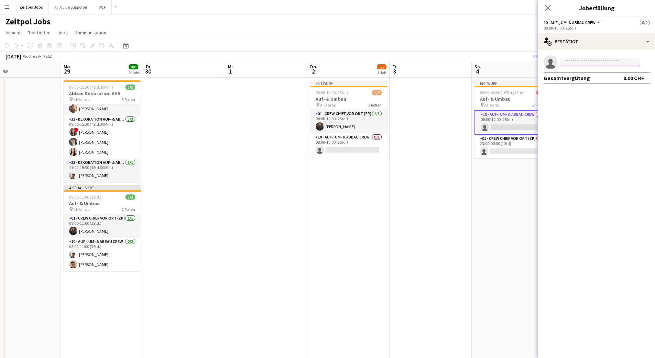
click at [582, 65] on input at bounding box center [600, 62] width 80 height 8
type input "******"
click at [580, 78] on span "[PERSON_NAME][EMAIL_ADDRESS][DOMAIN_NAME]" at bounding box center [600, 78] width 69 height 6
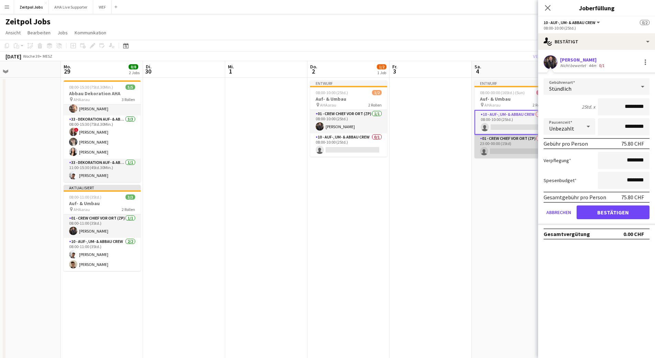
click at [517, 143] on app-card-role "01 - Crew Chief vor Ort (ZP) 0/1 23:00-00:00 (1Std) single-neutral-actions" at bounding box center [512, 146] width 77 height 23
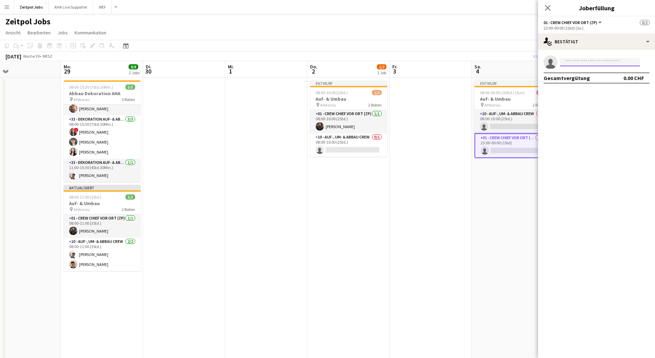
click at [578, 65] on input at bounding box center [600, 62] width 80 height 8
type input "******"
click at [591, 81] on span "[PHONE_NUMBER]" at bounding box center [600, 83] width 69 height 6
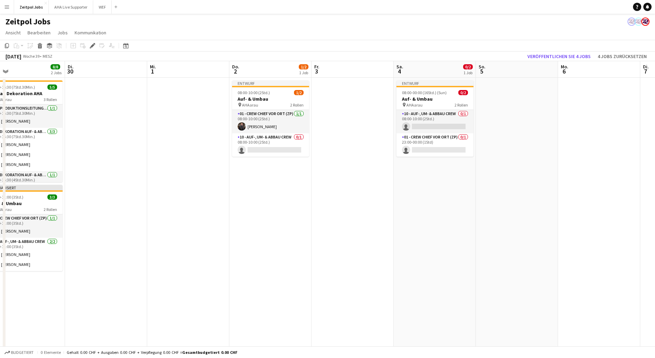
scroll to position [0, 272]
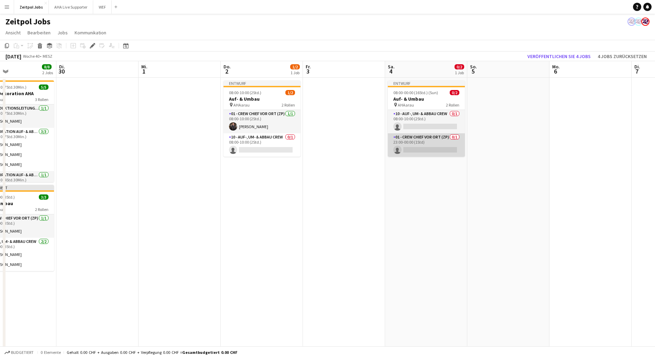
click at [418, 144] on app-card-role "01 - Crew Chief vor Ort (ZP) 0/1 23:00-00:00 (1Std) single-neutral-actions" at bounding box center [426, 144] width 77 height 23
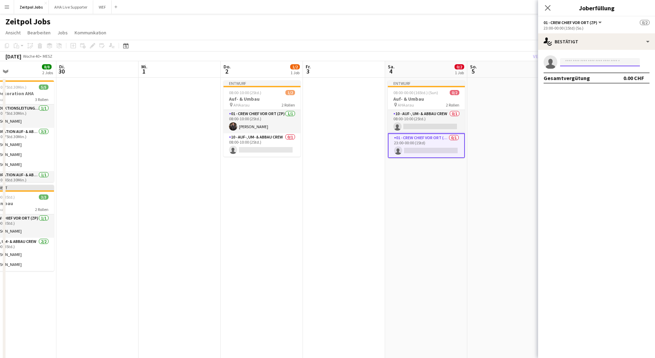
click at [602, 59] on input at bounding box center [600, 62] width 80 height 8
type input "******"
click at [597, 79] on span "[PERSON_NAME][EMAIL_ADDRESS][DOMAIN_NAME]" at bounding box center [600, 78] width 69 height 6
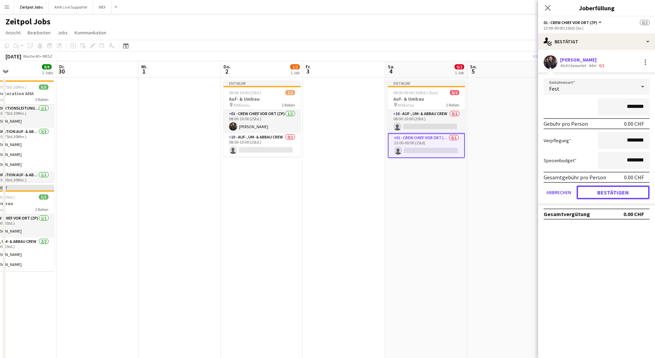
click at [627, 193] on button "Bestätigen" at bounding box center [613, 193] width 73 height 14
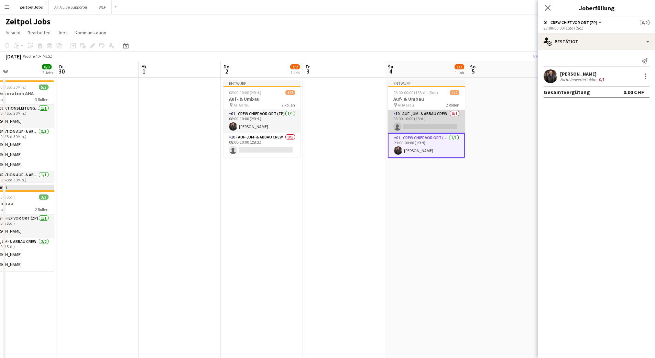
click at [419, 113] on app-card-role "10 - Auf-, Um- & Abbau Crew 0/1 08:00-10:00 (2Std.) single-neutral-actions" at bounding box center [426, 121] width 77 height 23
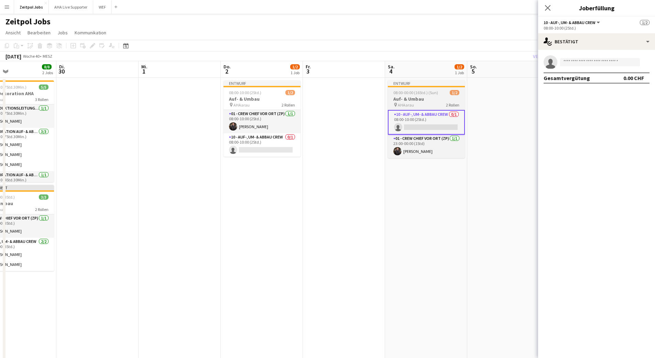
click at [407, 92] on span "08:00-00:00 (16Std.) (Sun)" at bounding box center [415, 92] width 45 height 5
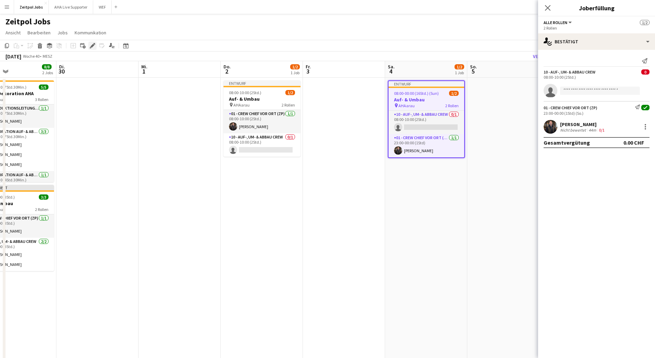
click at [93, 43] on div "Bearbeiten" at bounding box center [92, 46] width 8 height 8
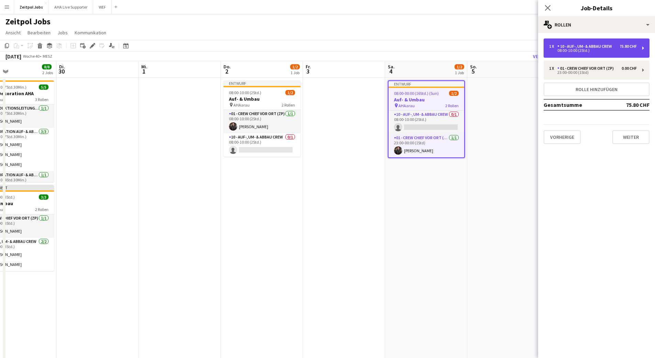
click at [580, 49] on div "08:00-10:00 (2Std.)" at bounding box center [593, 50] width 88 height 3
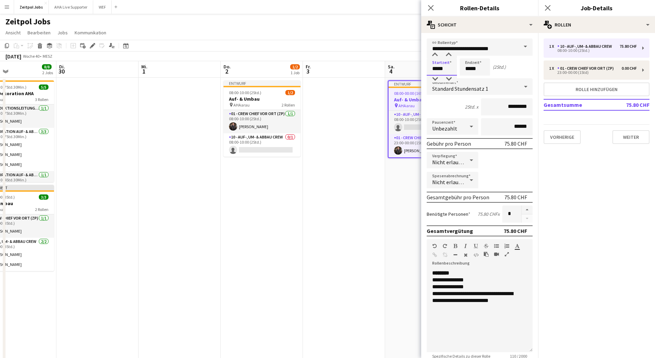
drag, startPoint x: 453, startPoint y: 70, endPoint x: 396, endPoint y: 67, distance: 56.5
click at [400, 68] on body "Menü Tafeln Tafeln Tafeln Alle Jobs Status Belegschaft Belegschaft Meine Belegs…" at bounding box center [327, 188] width 655 height 376
type input "*****"
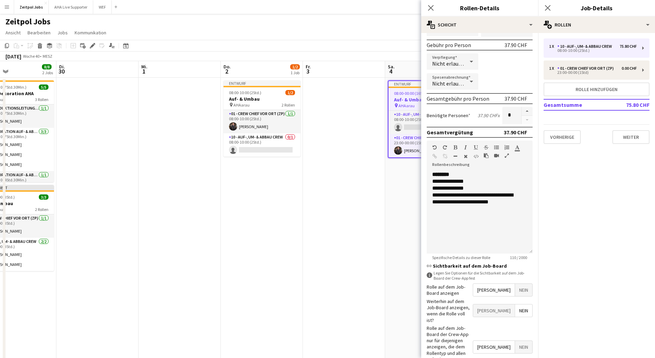
scroll to position [118, 0]
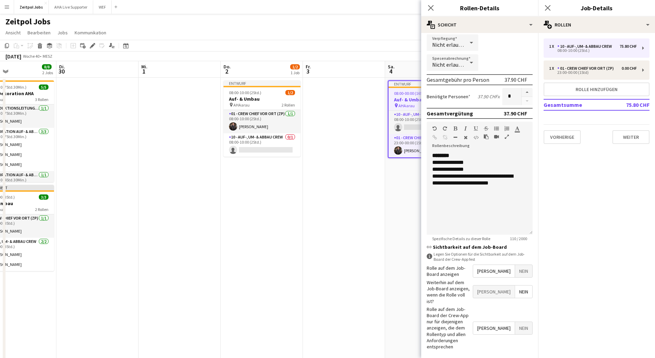
type input "*****"
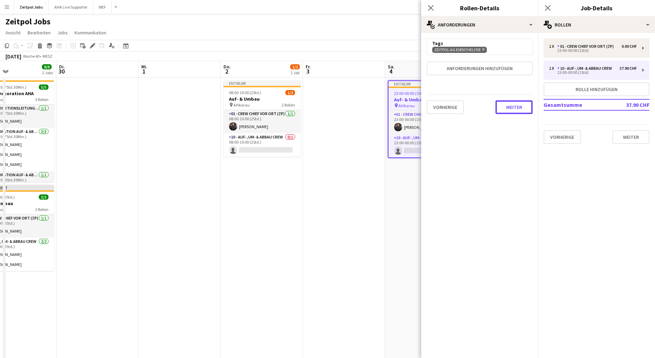
click at [521, 106] on button "Weiter" at bounding box center [513, 107] width 37 height 14
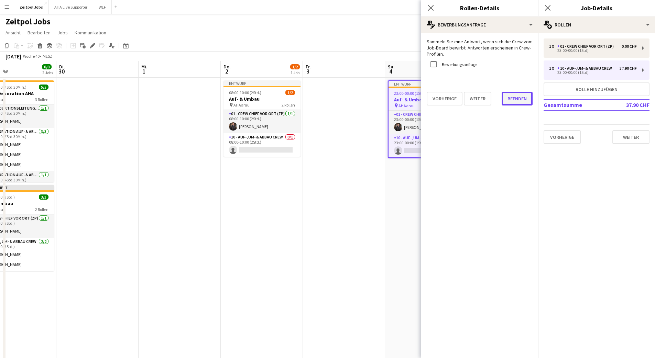
click at [526, 100] on button "Beenden" at bounding box center [517, 99] width 31 height 14
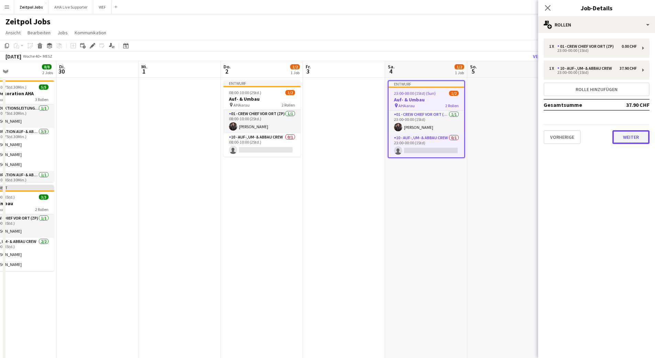
click at [630, 135] on button "Weiter" at bounding box center [630, 137] width 37 height 14
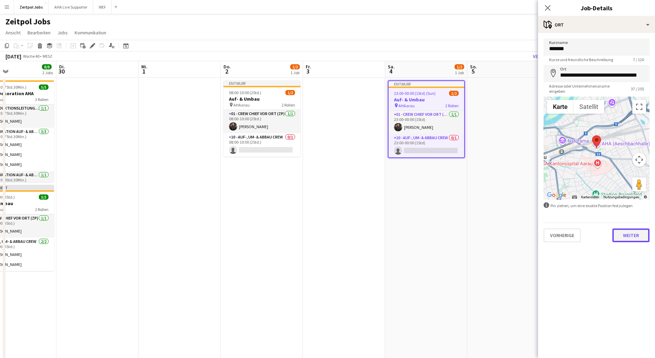
click at [633, 232] on button "Weiter" at bounding box center [630, 236] width 37 height 14
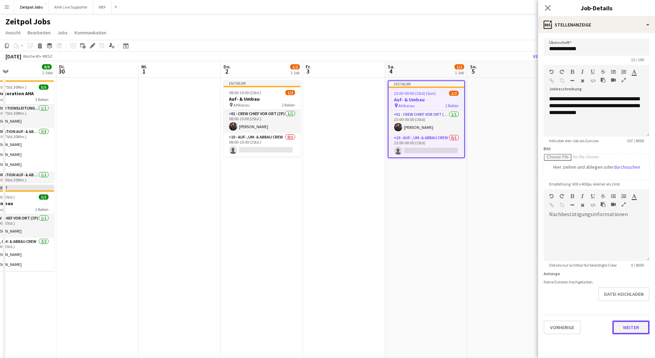
click at [631, 327] on button "Weiter" at bounding box center [630, 328] width 37 height 14
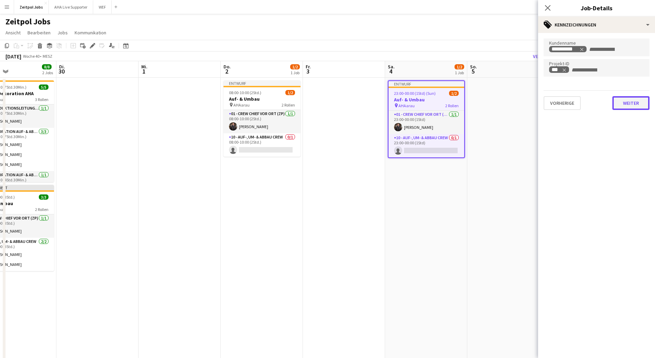
click at [638, 104] on button "Weiter" at bounding box center [630, 103] width 37 height 14
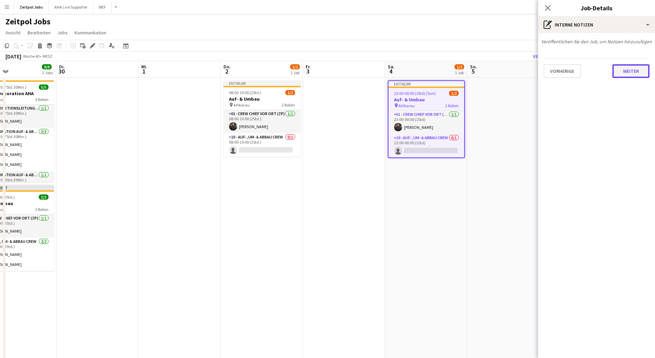
click at [638, 77] on button "Weiter" at bounding box center [630, 71] width 37 height 14
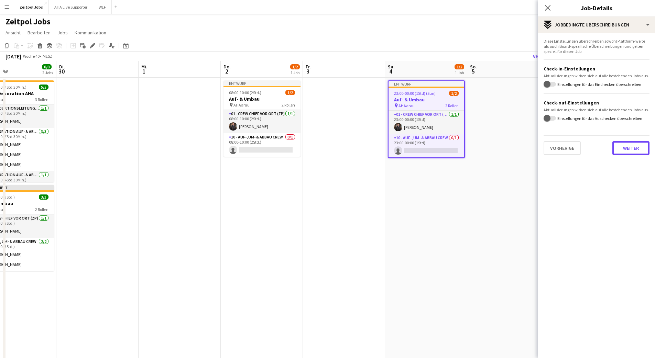
click at [637, 153] on button "Weiter" at bounding box center [630, 148] width 37 height 14
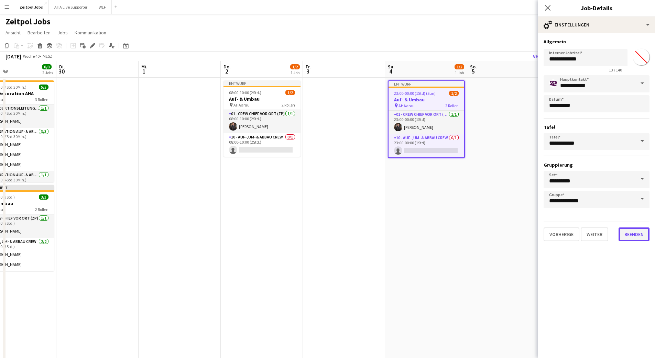
click at [631, 236] on button "Beenden" at bounding box center [634, 235] width 31 height 14
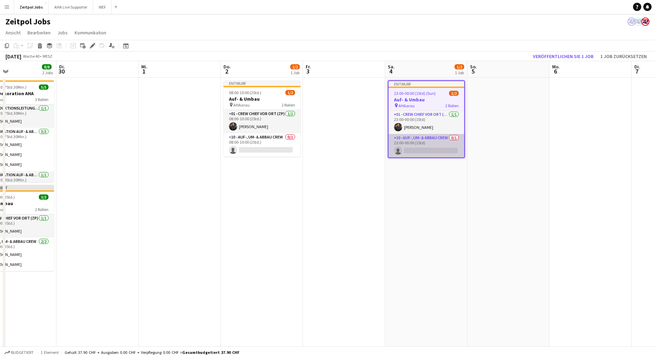
click at [430, 152] on app-card-role "10 - Auf-, Um- & Abbau Crew 0/1 23:00-00:00 (1Std) single-neutral-actions" at bounding box center [427, 145] width 76 height 23
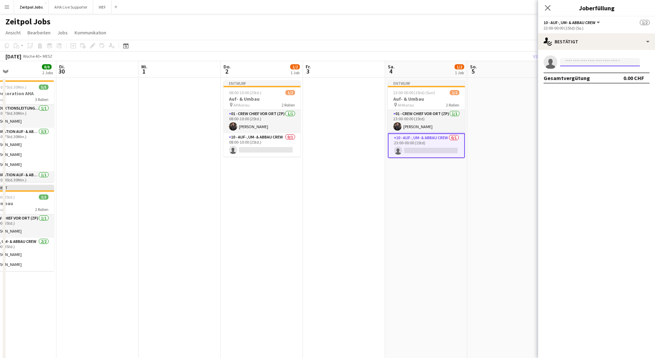
click at [587, 64] on input at bounding box center [600, 62] width 80 height 8
type input "******"
click at [588, 81] on span "[PHONE_NUMBER]" at bounding box center [600, 83] width 69 height 6
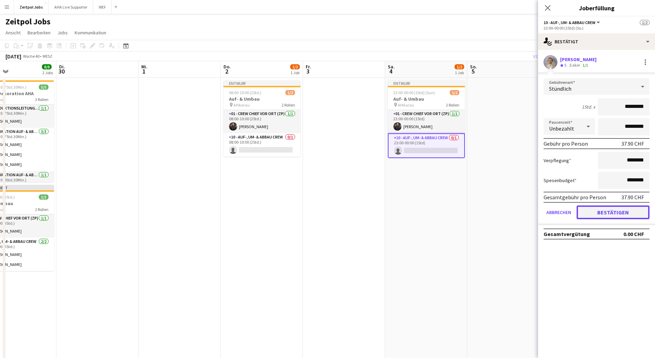
click at [607, 214] on button "Bestätigen" at bounding box center [613, 213] width 73 height 14
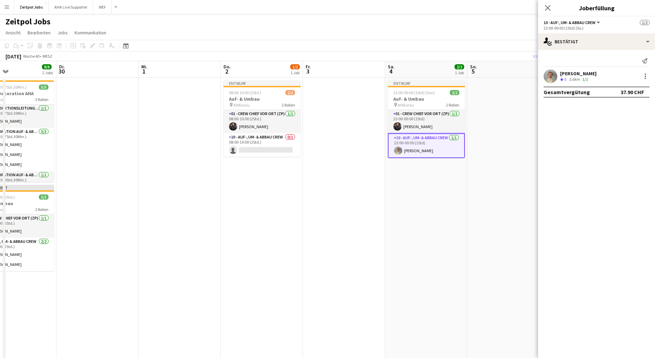
click at [548, 12] on div "Pop-in schließen" at bounding box center [547, 8] width 19 height 16
click at [547, 10] on icon "Pop-in schließen" at bounding box center [547, 7] width 7 height 7
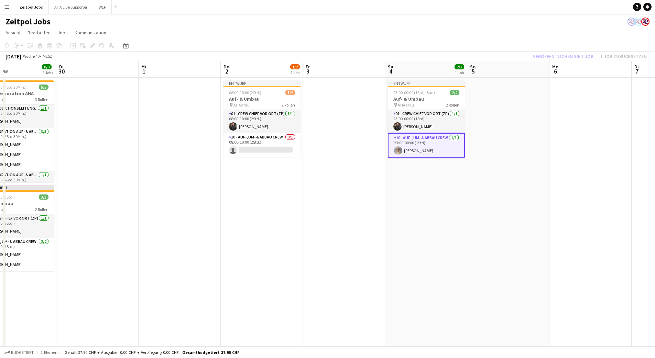
click at [580, 120] on app-date-cell at bounding box center [590, 221] width 82 height 286
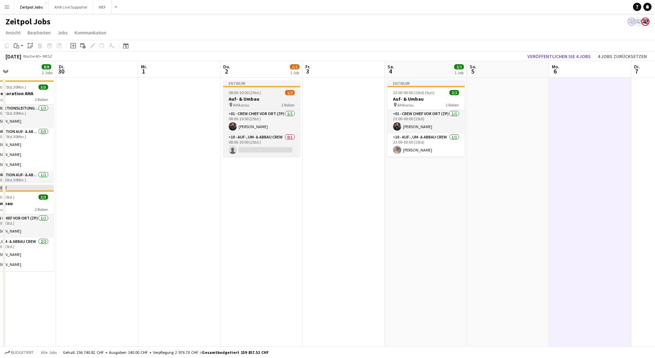
click at [261, 93] on div "08:00-10:00 (2Std.) 1/2" at bounding box center [261, 92] width 77 height 5
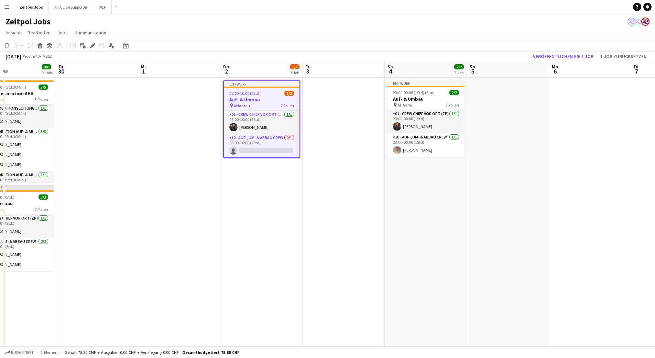
click at [577, 106] on app-date-cell at bounding box center [590, 221] width 82 height 286
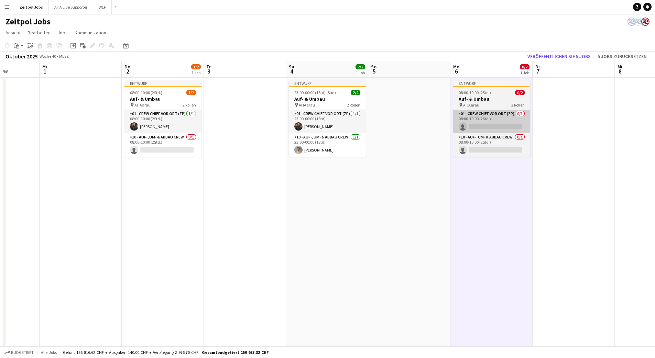
scroll to position [0, 209]
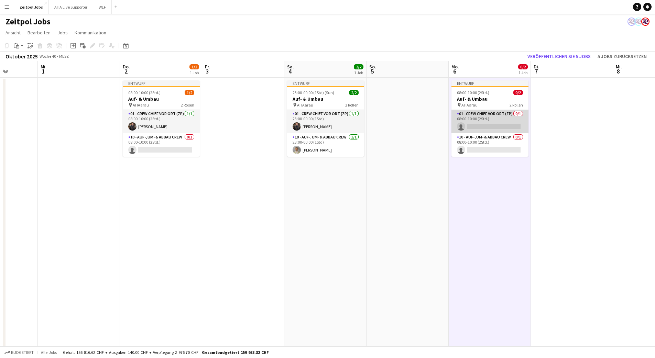
click at [498, 117] on app-card-role "01 - Crew Chief vor Ort (ZP) 0/1 08:00-10:00 (2Std.) single-neutral-actions" at bounding box center [489, 121] width 77 height 23
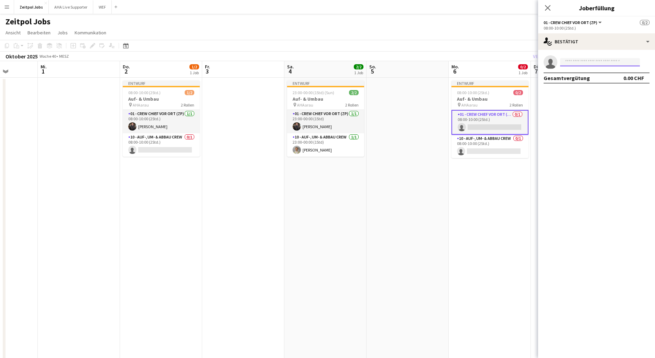
click at [574, 64] on input at bounding box center [600, 62] width 80 height 8
type input "******"
click at [571, 82] on span "[PHONE_NUMBER]" at bounding box center [600, 83] width 69 height 6
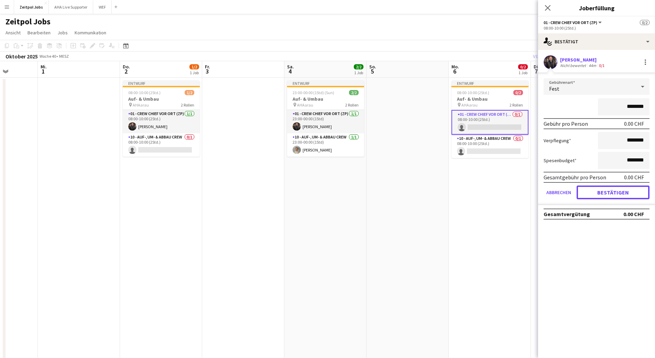
click at [606, 193] on button "Bestätigen" at bounding box center [613, 193] width 73 height 14
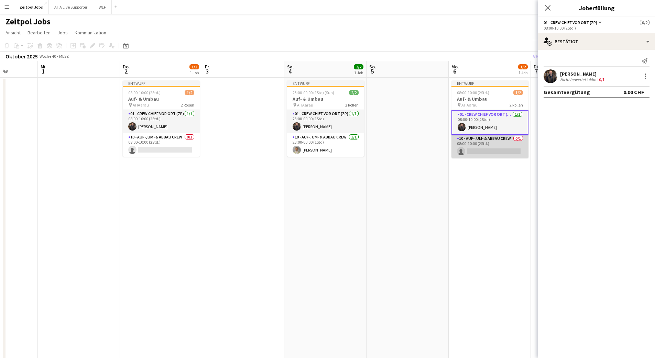
click at [520, 145] on app-card-role "10 - Auf-, Um- & Abbau Crew 0/1 08:00-10:00 (2Std.) single-neutral-actions" at bounding box center [489, 146] width 77 height 23
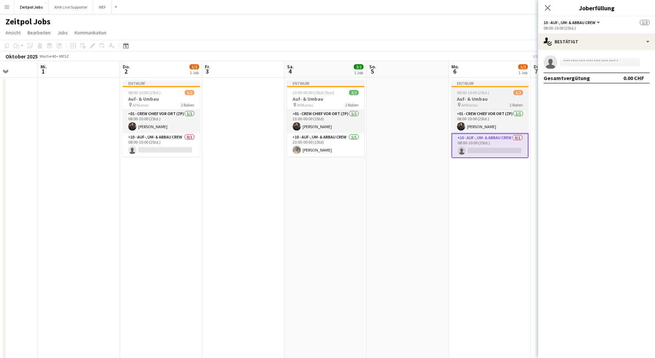
click at [480, 98] on h3 "Auf- & Umbau" at bounding box center [489, 99] width 77 height 6
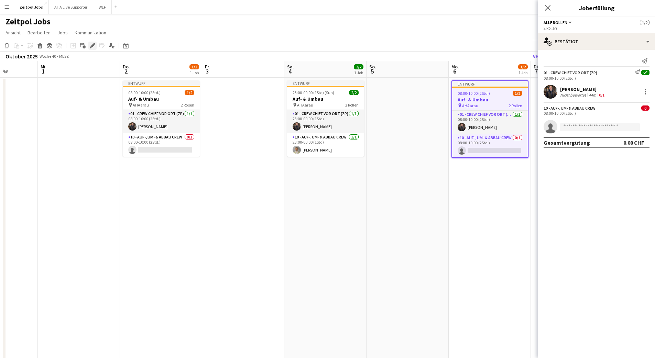
click at [89, 45] on div "Bearbeiten" at bounding box center [92, 46] width 8 height 8
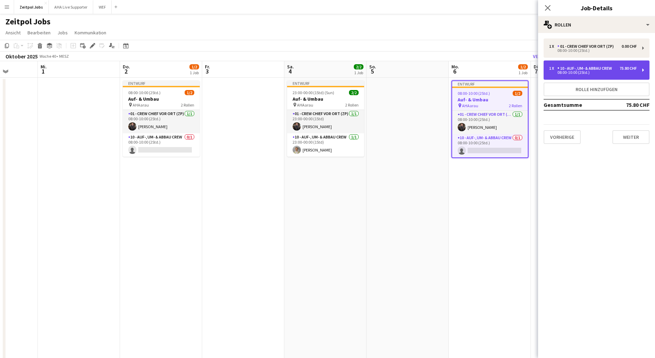
click at [593, 70] on div "10 - Auf-, Um- & Abbau Crew" at bounding box center [585, 68] width 57 height 5
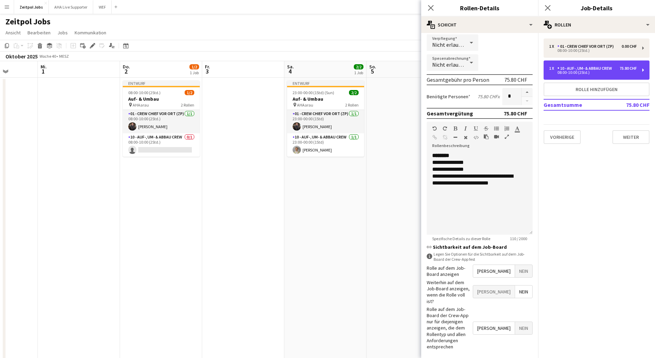
scroll to position [116, 0]
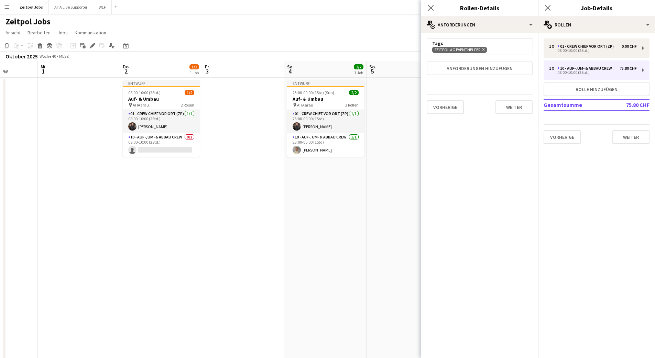
scroll to position [0, 0]
click at [513, 98] on div "Vorherige Weiter" at bounding box center [480, 107] width 106 height 25
click at [512, 101] on button "Weiter" at bounding box center [513, 107] width 37 height 14
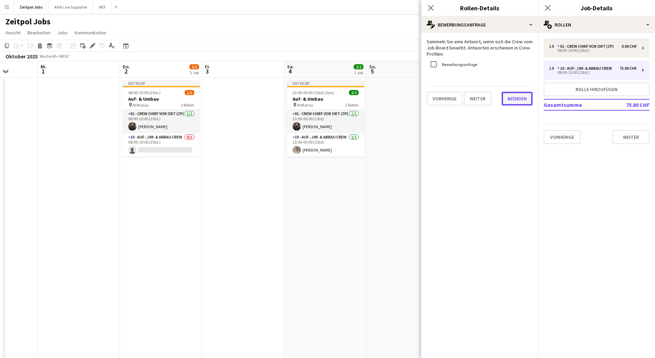
click at [521, 100] on button "Beenden" at bounding box center [517, 99] width 31 height 14
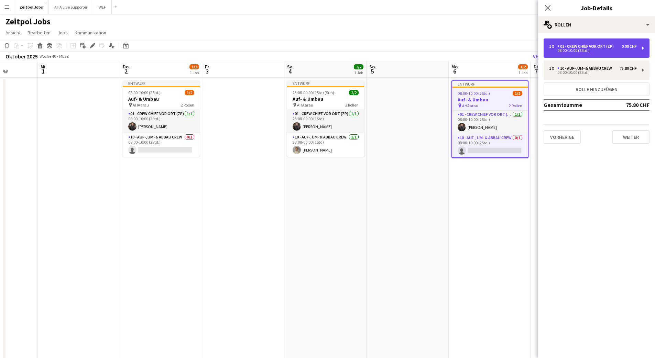
click at [570, 48] on div "01 - Crew Chief vor Ort (ZP)" at bounding box center [586, 46] width 59 height 5
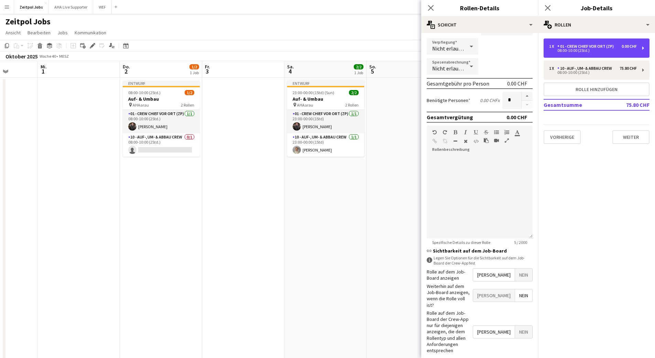
scroll to position [84, 0]
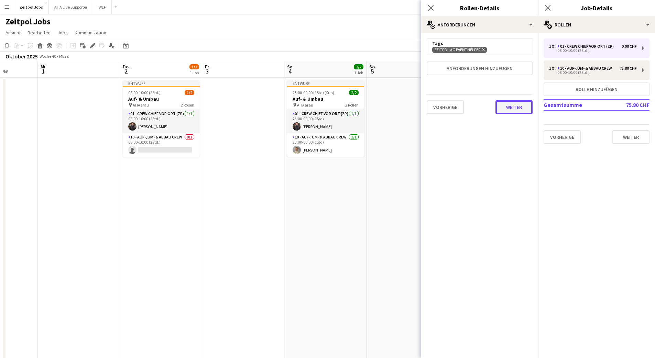
click at [522, 109] on button "Weiter" at bounding box center [513, 107] width 37 height 14
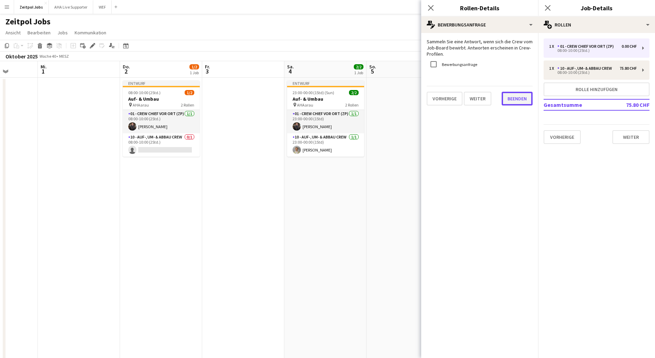
click at [525, 104] on button "Beenden" at bounding box center [517, 99] width 31 height 14
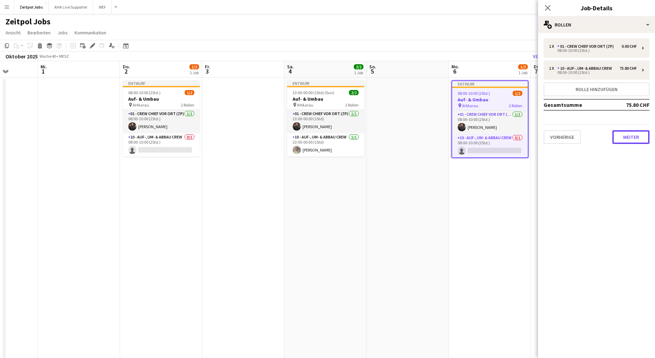
click at [631, 142] on button "Weiter" at bounding box center [630, 137] width 37 height 14
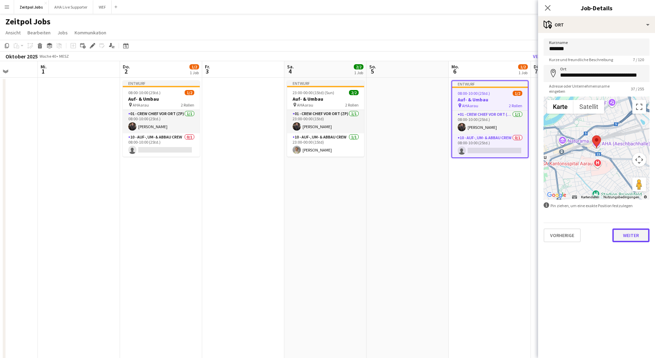
click at [633, 237] on button "Weiter" at bounding box center [630, 236] width 37 height 14
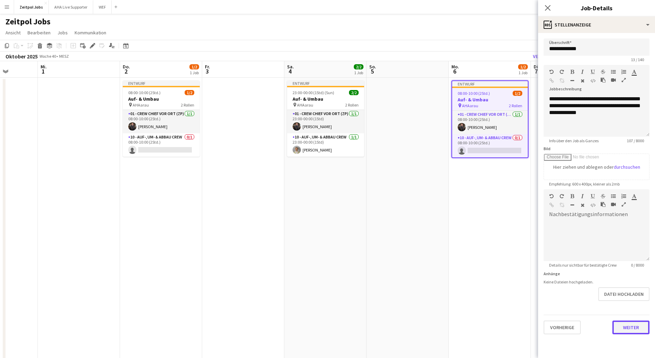
click at [619, 326] on button "Weiter" at bounding box center [630, 328] width 37 height 14
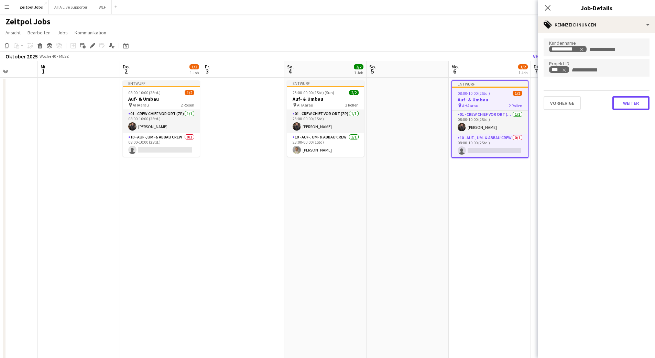
click at [631, 106] on button "Weiter" at bounding box center [630, 103] width 37 height 14
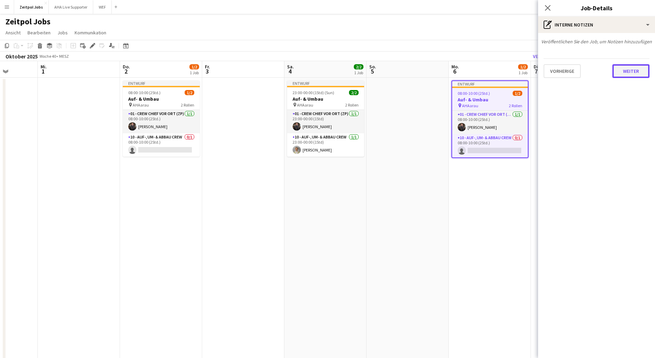
click at [621, 75] on button "Weiter" at bounding box center [630, 71] width 37 height 14
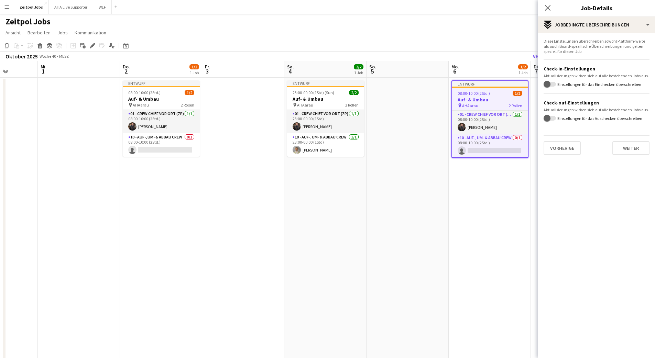
click at [640, 161] on mat-expansion-panel "pencil3 Einstellungen Diese Einstellungen überschreiben sowohl Plattform-weite …" at bounding box center [596, 195] width 117 height 325
click at [635, 155] on button "Weiter" at bounding box center [630, 148] width 37 height 14
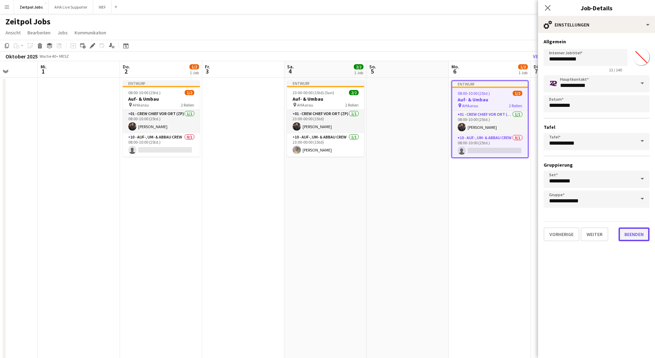
click at [637, 236] on button "Beenden" at bounding box center [634, 235] width 31 height 14
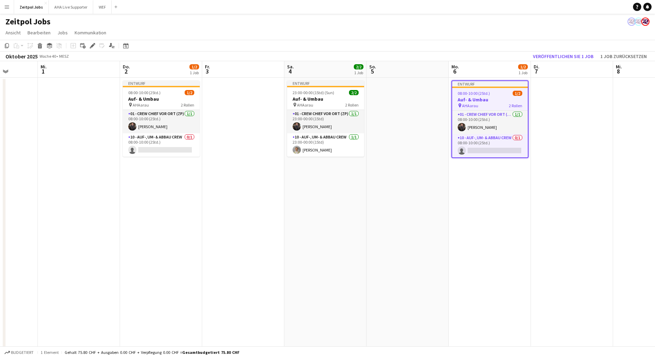
click at [564, 214] on app-date-cell at bounding box center [572, 221] width 82 height 286
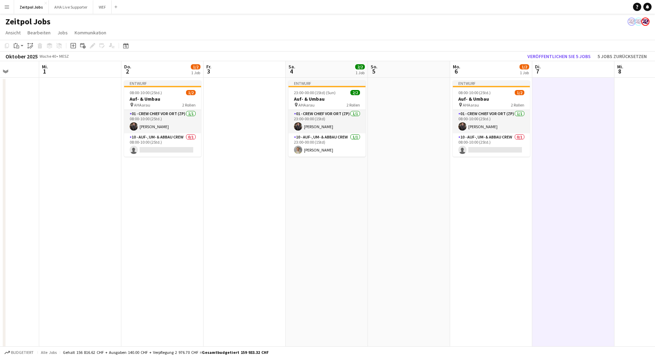
click at [541, 50] on app-toolbar "Kopieren Einfügen Einfügen Befehl V Mit Crew einfügen Befehl Schicht V Verknüpf…" at bounding box center [327, 46] width 655 height 12
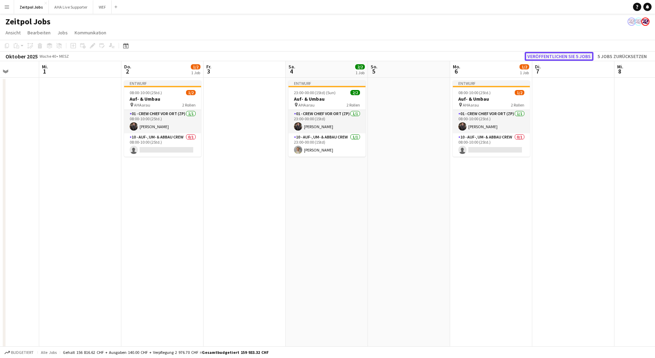
click at [540, 55] on button "Veröffentlichen Sie 5 Jobs" at bounding box center [559, 56] width 69 height 9
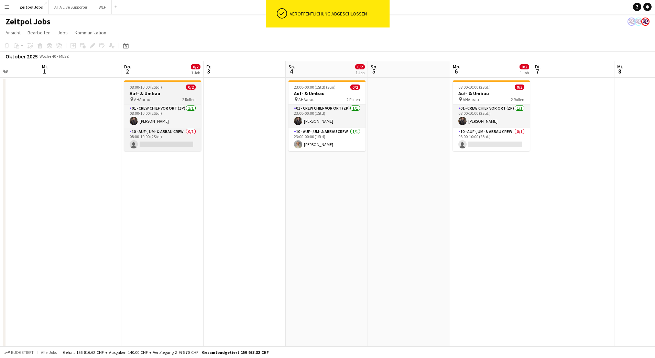
click at [160, 86] on span "08:00-10:00 (2Std.)" at bounding box center [146, 87] width 32 height 5
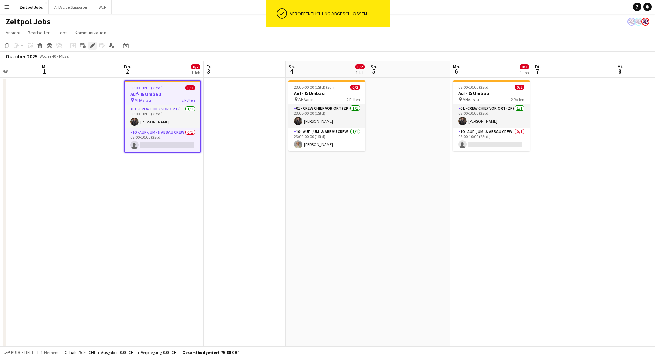
click at [94, 43] on icon at bounding box center [95, 44] width 2 height 2
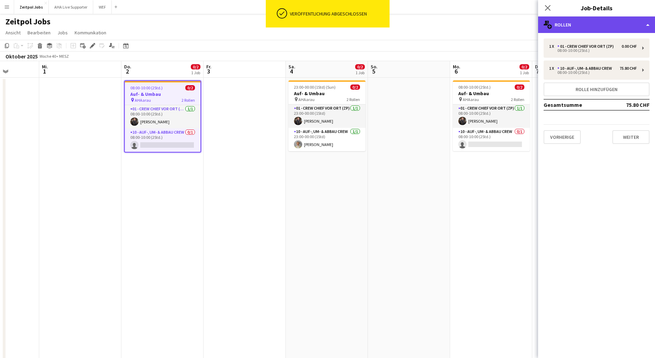
click at [624, 18] on div "multiple-users-add Rollen" at bounding box center [596, 25] width 117 height 17
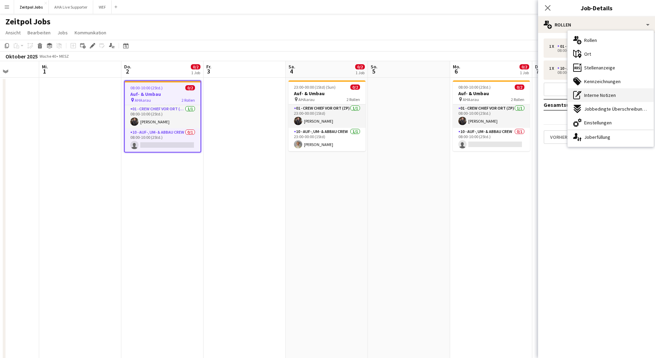
click at [594, 93] on span "Interne Notizen" at bounding box center [600, 95] width 32 height 6
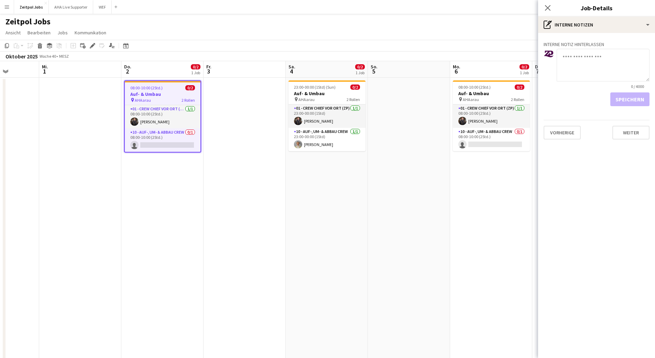
click at [568, 68] on textarea at bounding box center [603, 65] width 93 height 33
type textarea "**********"
click at [638, 99] on button "Speichern" at bounding box center [629, 99] width 39 height 14
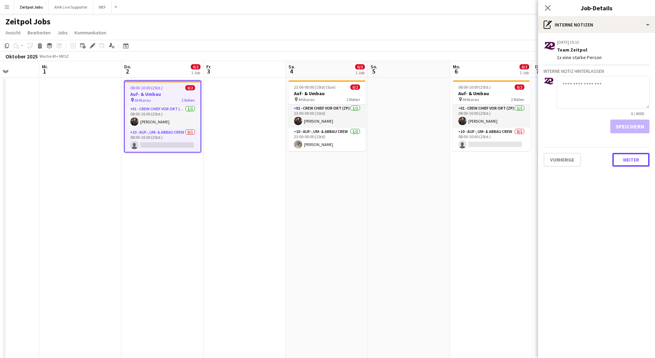
drag, startPoint x: 631, startPoint y: 162, endPoint x: 627, endPoint y: 165, distance: 4.4
click at [631, 162] on button "Weiter" at bounding box center [630, 160] width 37 height 14
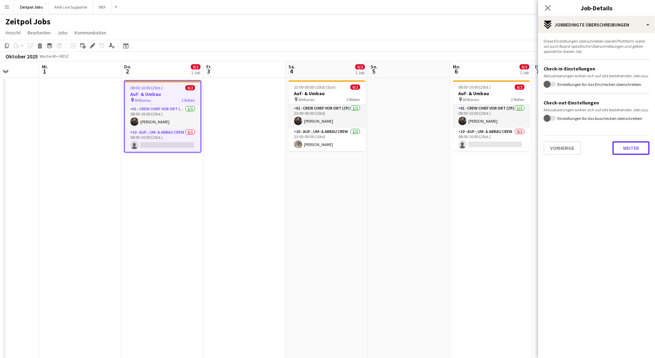
click at [624, 159] on div "Diese Einstellungen überschreiben sowohl Plattform-weite als auch Board-spezifi…" at bounding box center [596, 97] width 117 height 128
click at [620, 150] on button "Weiter" at bounding box center [630, 148] width 37 height 14
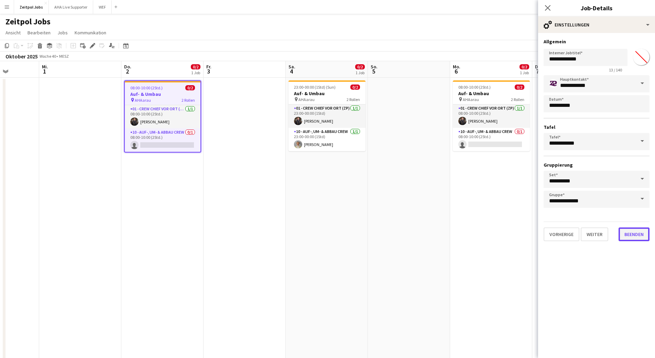
click at [629, 239] on button "Beenden" at bounding box center [634, 235] width 31 height 14
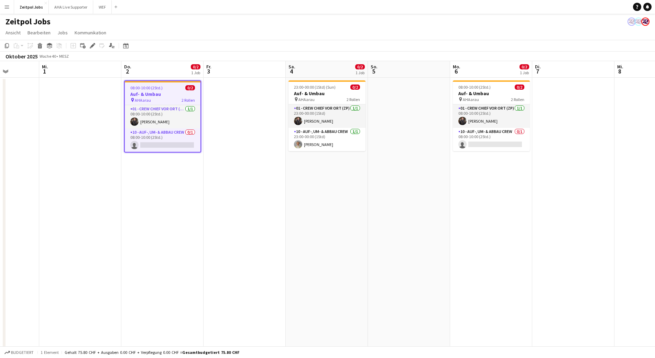
click at [480, 69] on app-board-header-date "Mo. 6 0/2 1 Job" at bounding box center [491, 69] width 82 height 17
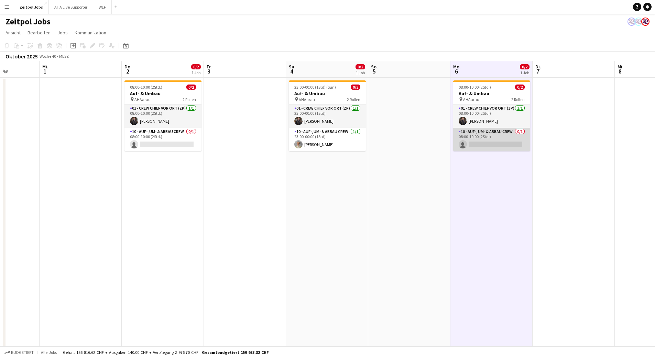
click at [473, 134] on app-card-role "10 - Auf-, Um- & Abbau Crew 0/1 08:00-10:00 (2Std.) single-neutral-actions" at bounding box center [491, 139] width 77 height 23
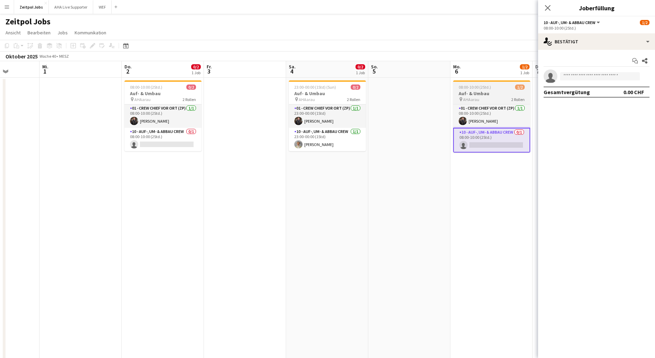
click at [471, 88] on span "08:00-10:00 (2Std.)" at bounding box center [475, 87] width 32 height 5
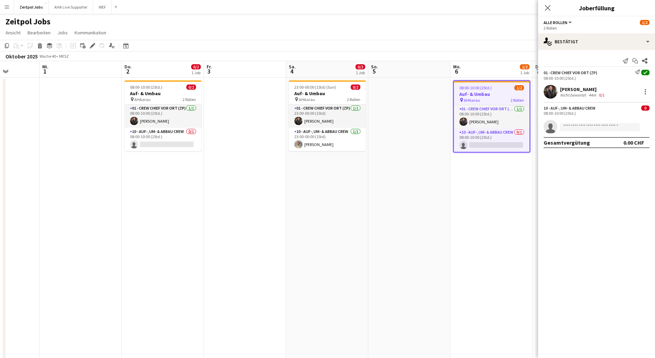
click at [475, 71] on app-board-header-date "Mo. 6 1/2 1 Job" at bounding box center [491, 69] width 82 height 17
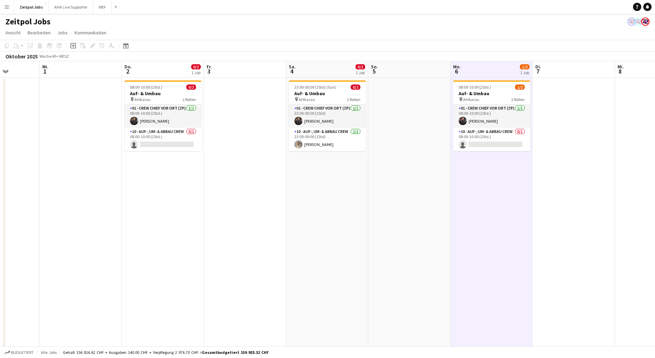
click at [488, 219] on app-date-cell "08:00-10:00 (2Std.) 1/2 Auf- & Umbau pin AHAarau 2 Rollen 01 - Crew Chief vor O…" at bounding box center [491, 221] width 82 height 286
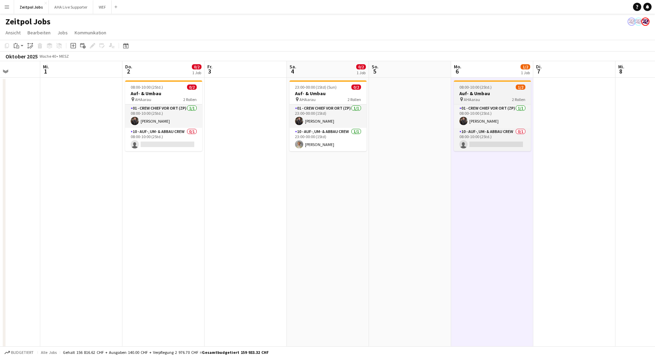
click at [478, 94] on h3 "Auf- & Umbau" at bounding box center [492, 93] width 77 height 6
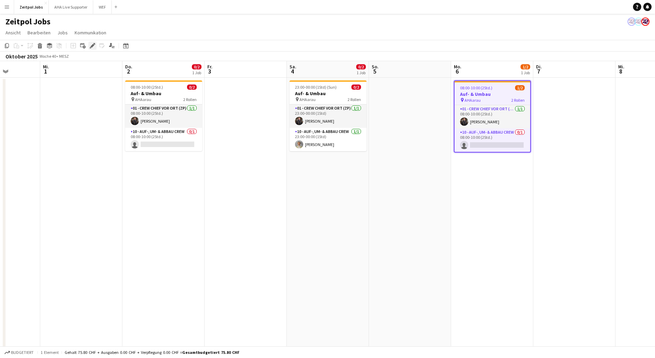
click at [91, 46] on icon at bounding box center [92, 46] width 4 height 4
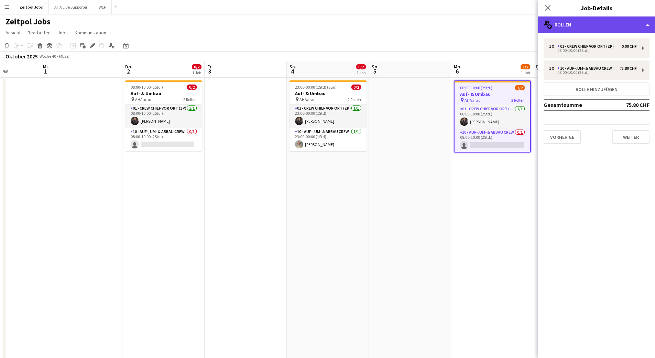
click at [649, 26] on div "multiple-users-add Rollen" at bounding box center [596, 25] width 117 height 17
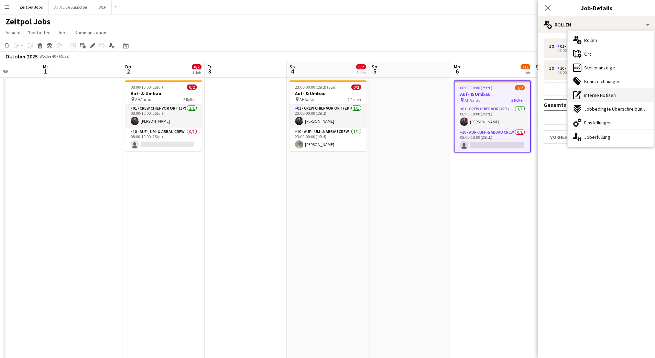
click at [604, 94] on span "Interne Notizen" at bounding box center [600, 95] width 32 height 6
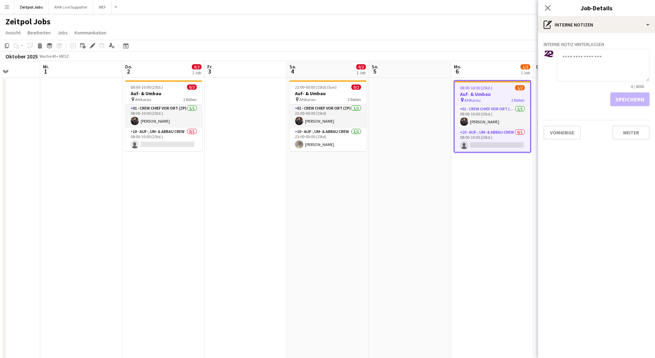
click at [584, 64] on textarea at bounding box center [603, 65] width 93 height 33
type textarea "**********"
click at [629, 98] on button "Speichern" at bounding box center [629, 99] width 39 height 14
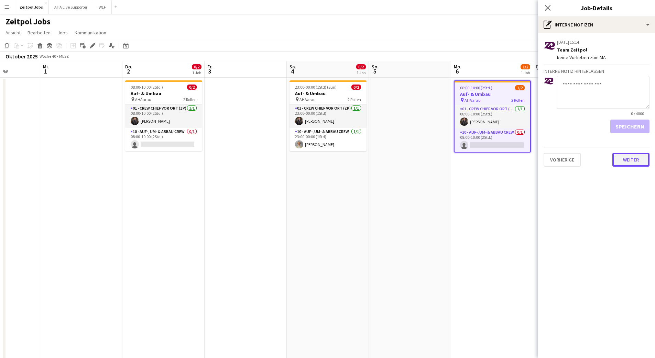
click at [633, 155] on button "Weiter" at bounding box center [630, 160] width 37 height 14
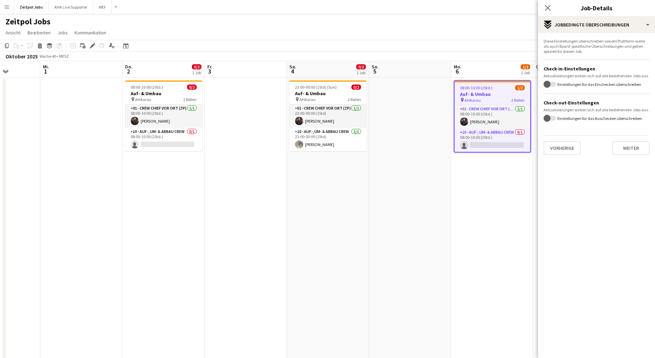
click at [462, 217] on app-date-cell "08:00-10:00 (2Std.) 1/2 Auf- & Umbau pin AHAarau 2 Rollen 01 - Crew Chief vor O…" at bounding box center [492, 221] width 82 height 286
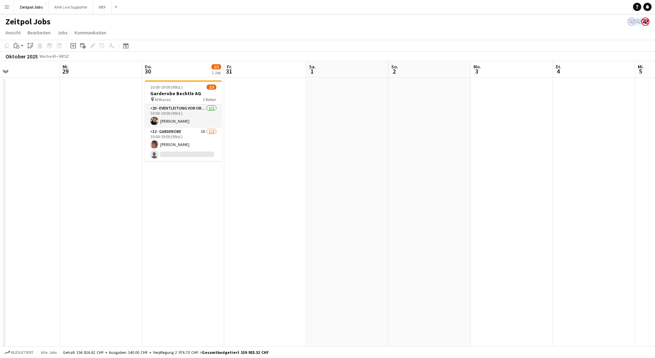
scroll to position [0, 231]
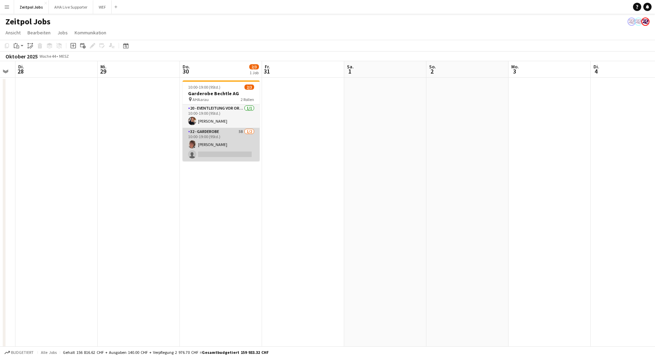
click at [229, 134] on app-card-role "32 - Garderobe 5B [DATE] 10:00-19:00 (9Std.) [PERSON_NAME] single-neutral-actio…" at bounding box center [221, 144] width 77 height 33
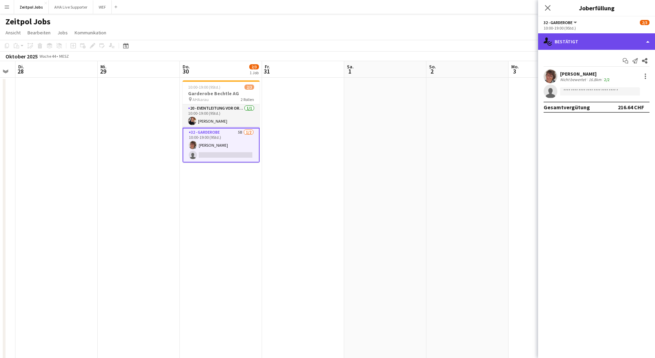
click at [597, 39] on div "single-neutral-actions-check-2 Bestätigt" at bounding box center [596, 41] width 117 height 17
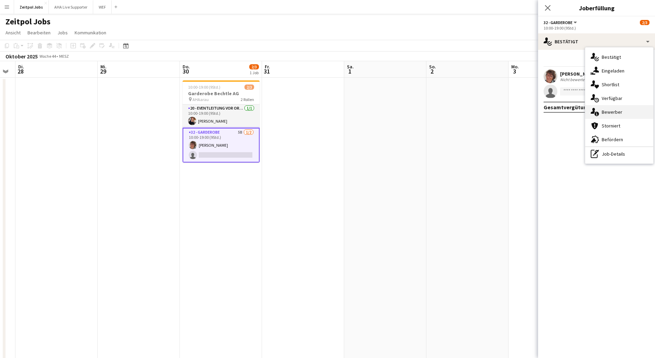
click at [614, 114] on span "Bewerber" at bounding box center [612, 112] width 21 height 6
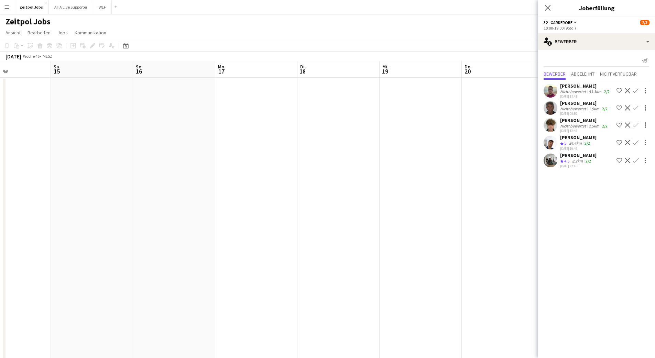
scroll to position [0, 230]
click at [543, 10] on app-icon "Pop-in schließen" at bounding box center [548, 8] width 10 height 10
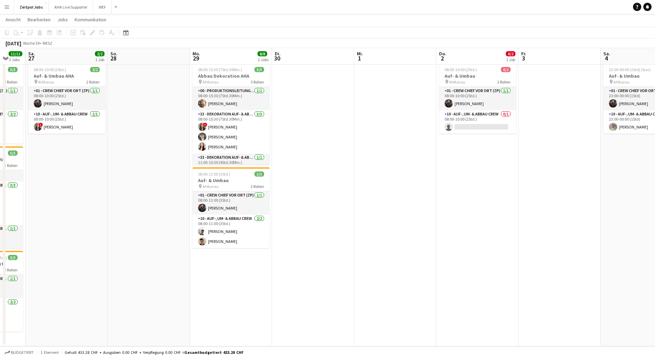
scroll to position [0, 0]
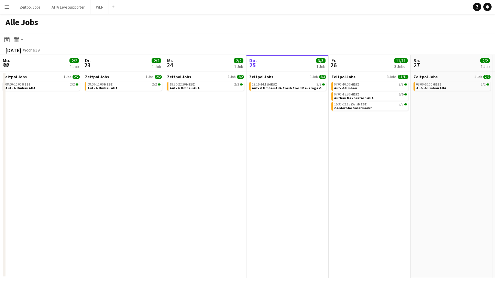
scroll to position [0, 164]
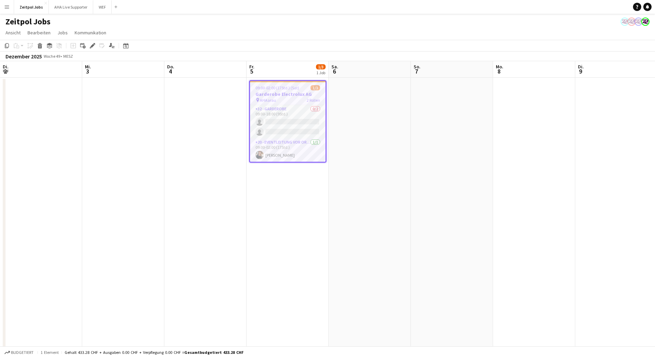
scroll to position [0, 191]
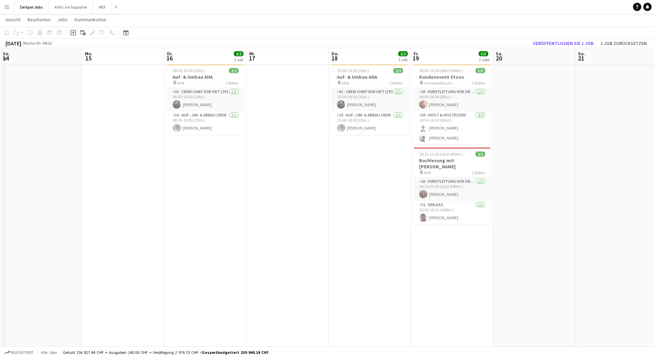
scroll to position [0, 189]
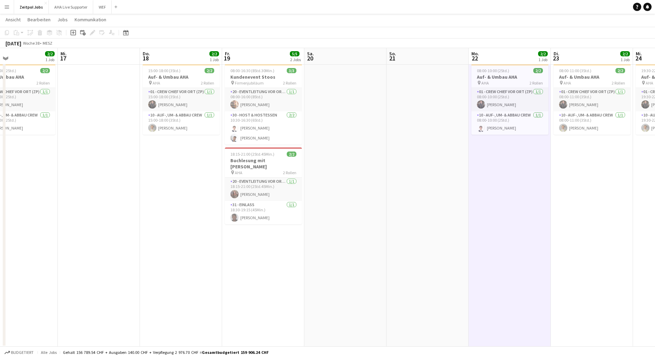
click at [62, 279] on app-date-cell at bounding box center [99, 204] width 82 height 286
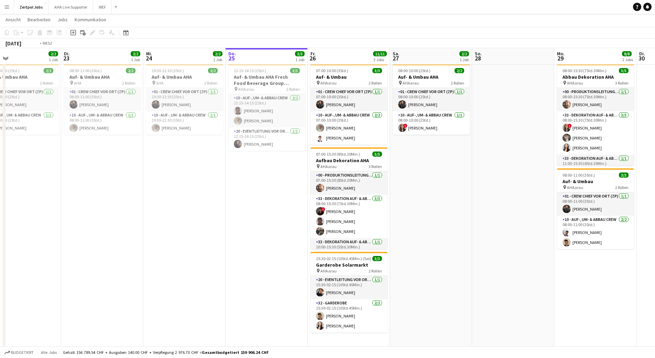
scroll to position [0, 270]
